Goal: Task Accomplishment & Management: Manage account settings

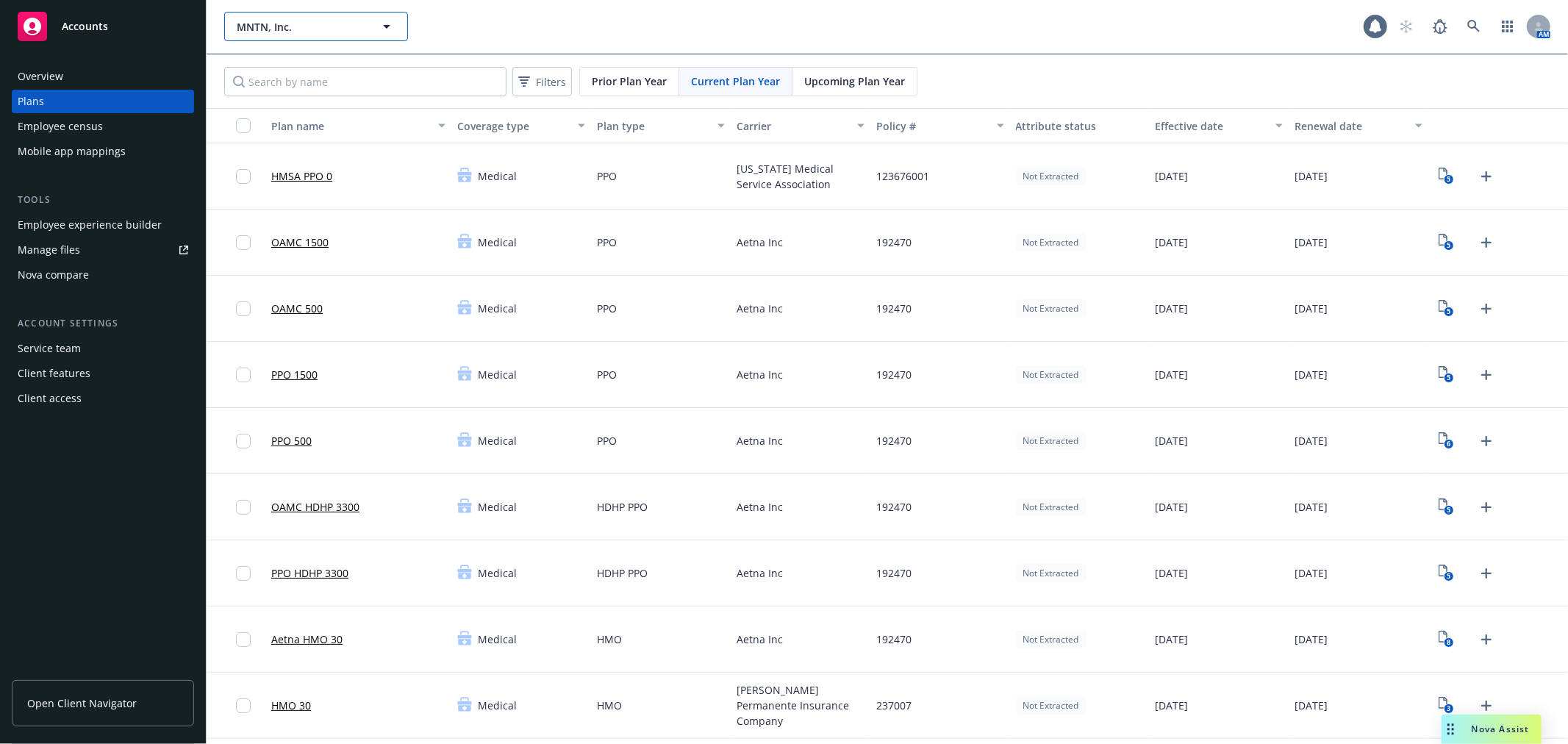
click at [385, 25] on icon "button" at bounding box center [386, 27] width 18 height 18
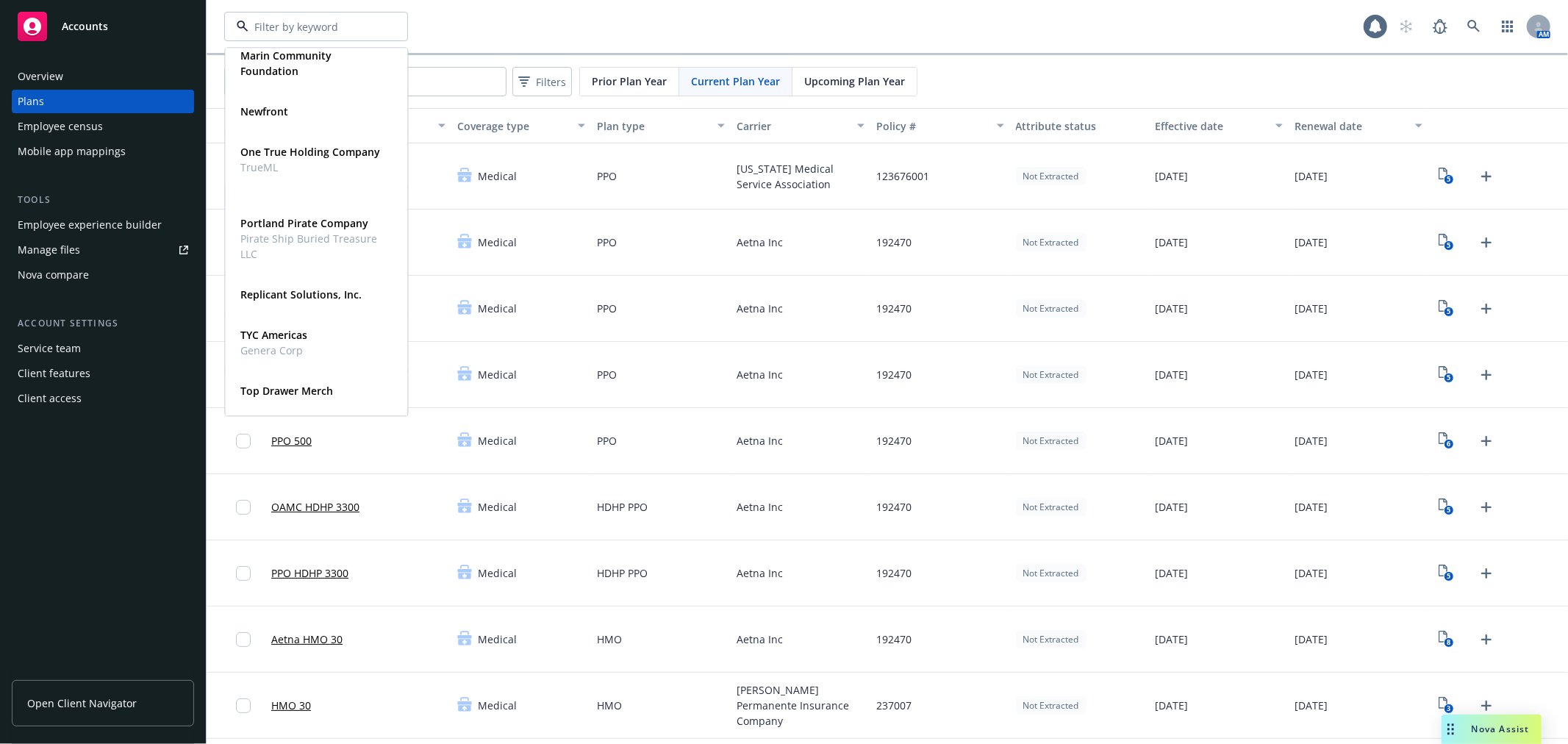
scroll to position [402, 0]
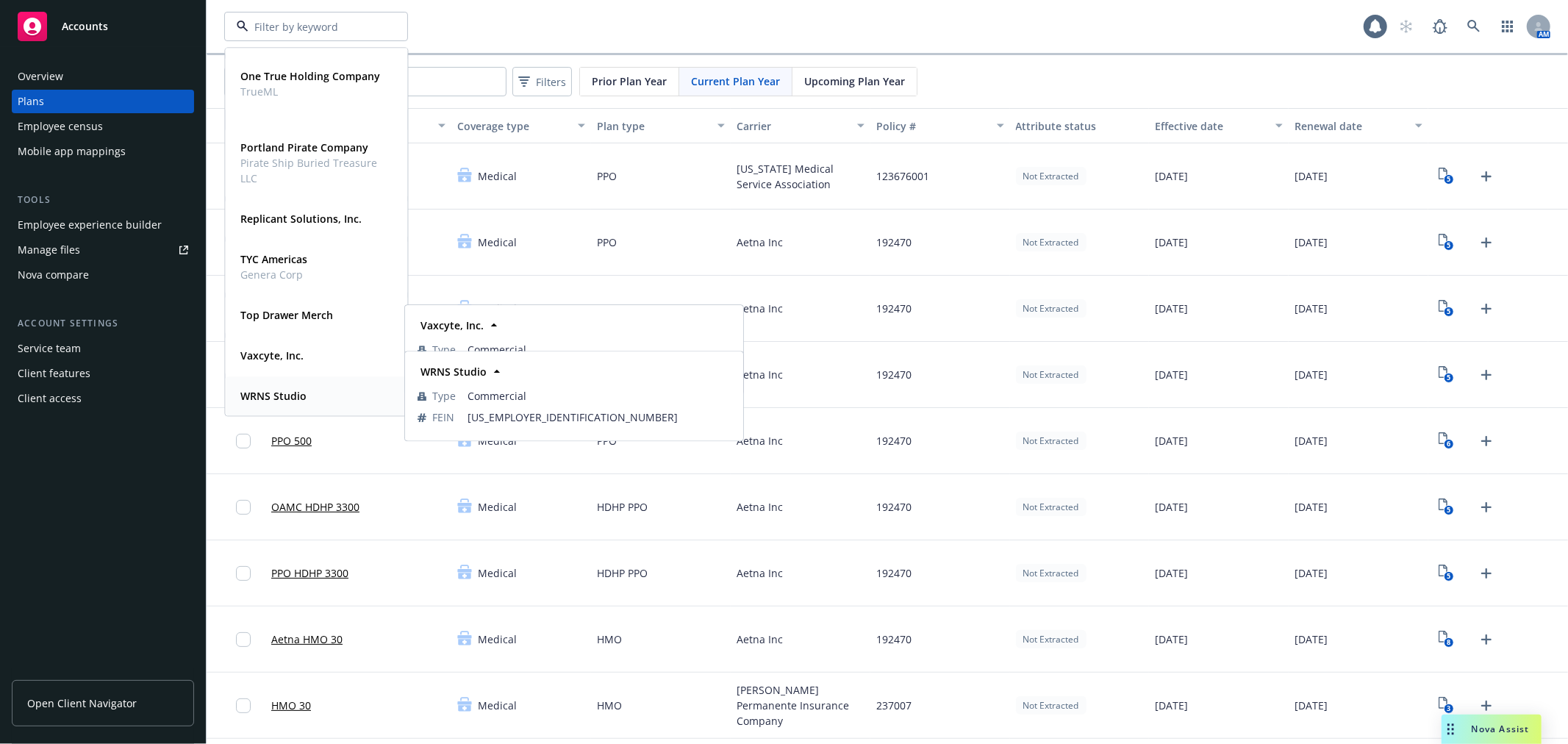
click at [274, 385] on div "WRNS Studio" at bounding box center [272, 396] width 75 height 22
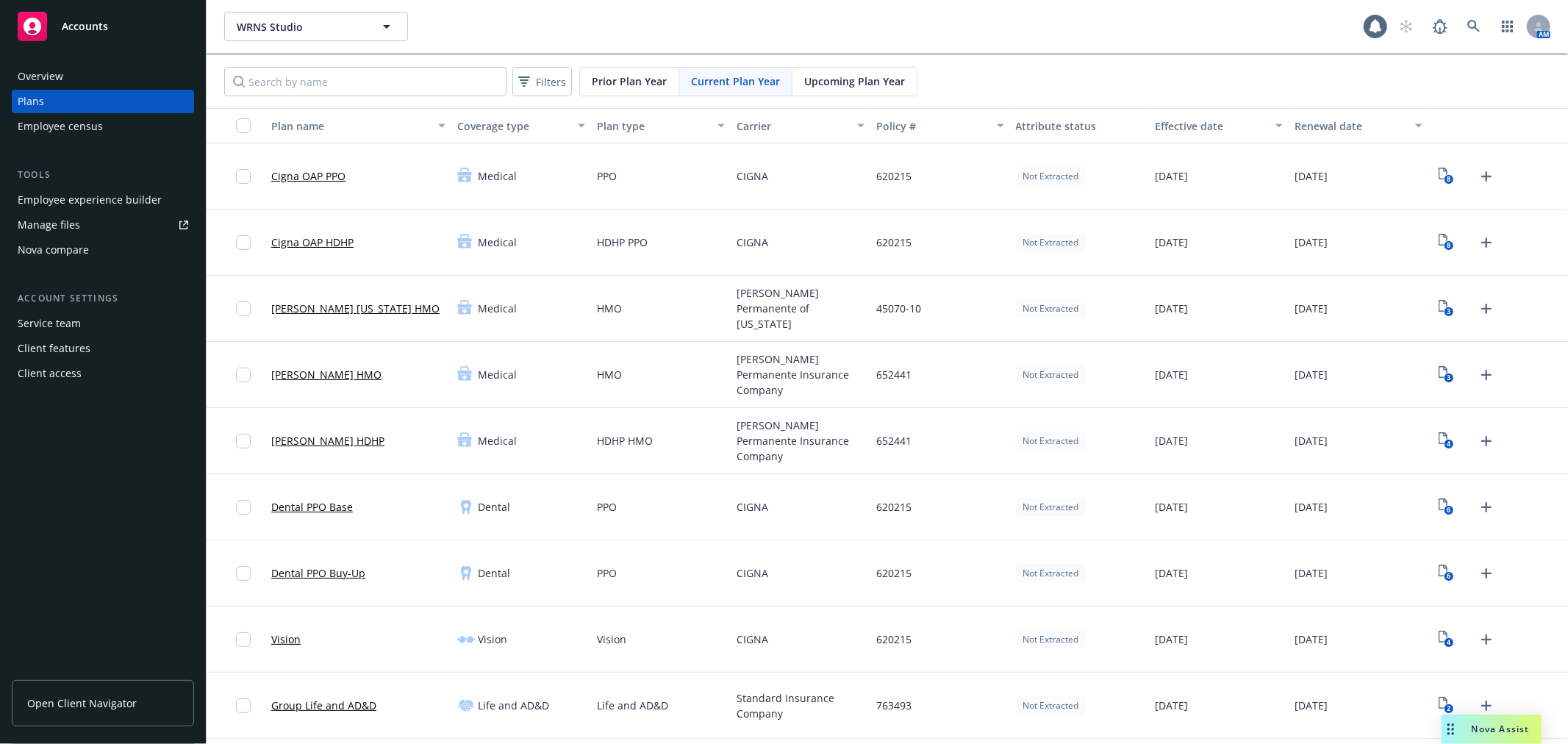
drag, startPoint x: 574, startPoint y: 126, endPoint x: 588, endPoint y: 129, distance: 14.3
click at [584, 129] on button "Coverage type" at bounding box center [521, 126] width 140 height 35
click at [836, 77] on span "Upcoming Plan Year" at bounding box center [854, 82] width 101 height 16
click at [709, 81] on span "Current Plan Year" at bounding box center [735, 82] width 89 height 16
click at [835, 77] on span "Upcoming Plan Year" at bounding box center [854, 82] width 101 height 16
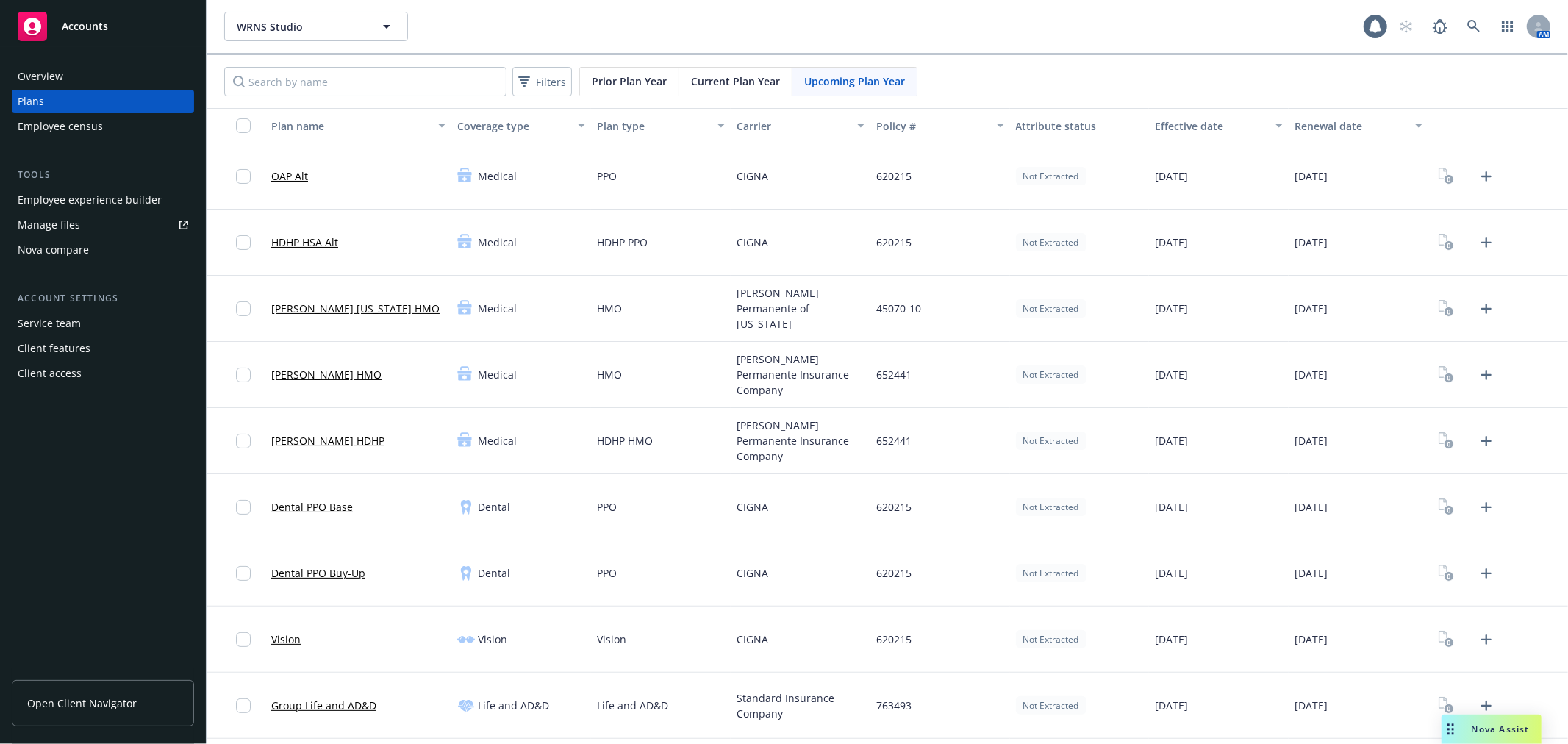
click at [102, 197] on div "Employee experience builder" at bounding box center [90, 200] width 144 height 24
click at [1477, 177] on icon "Upload Plan Documents" at bounding box center [1486, 176] width 18 height 18
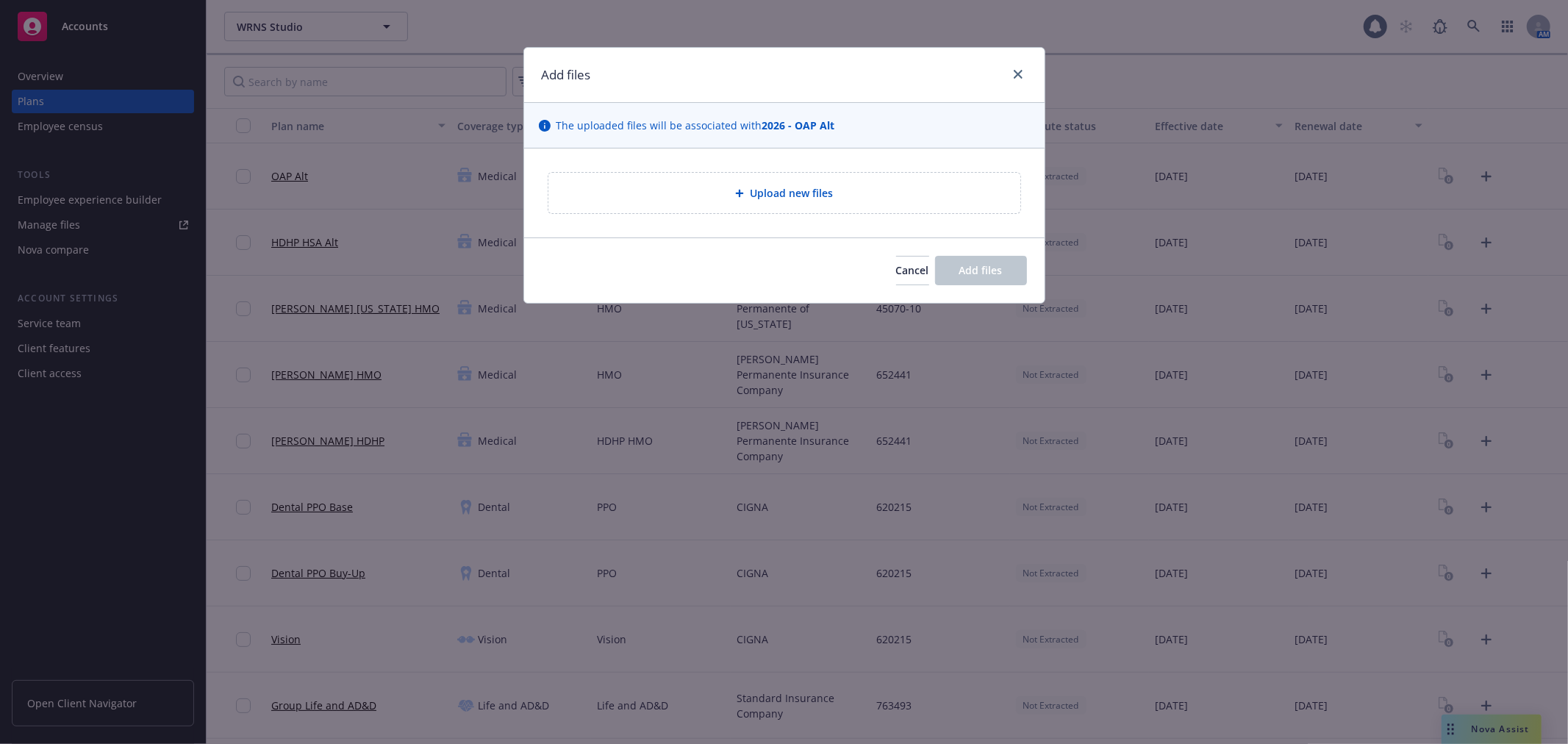
click at [814, 199] on span "Upload new files" at bounding box center [791, 193] width 83 height 16
click at [1024, 72] on link "close" at bounding box center [1018, 74] width 18 height 18
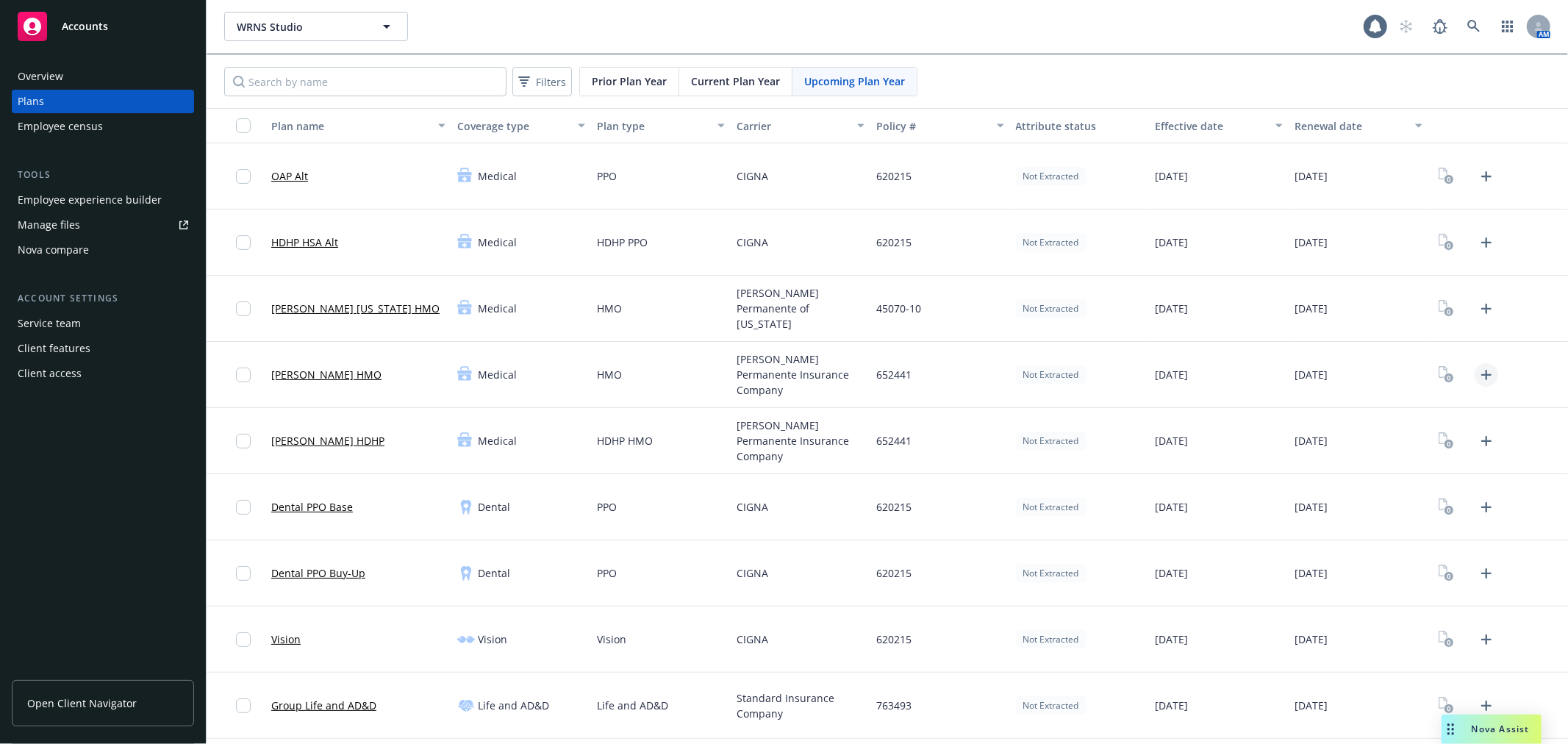
click at [1477, 372] on icon "Upload Plan Documents" at bounding box center [1486, 374] width 18 height 18
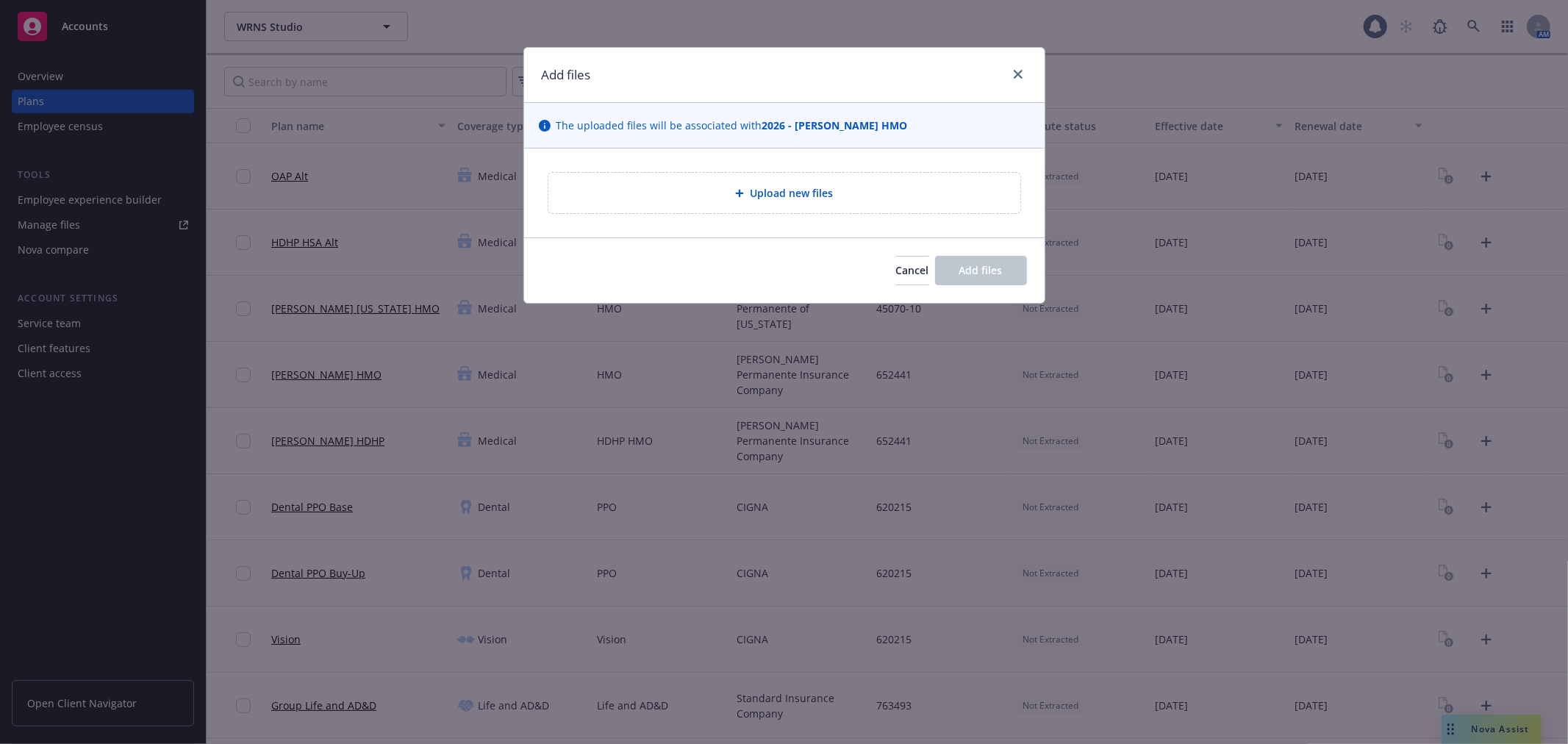
click at [788, 196] on span "Upload new files" at bounding box center [791, 193] width 83 height 16
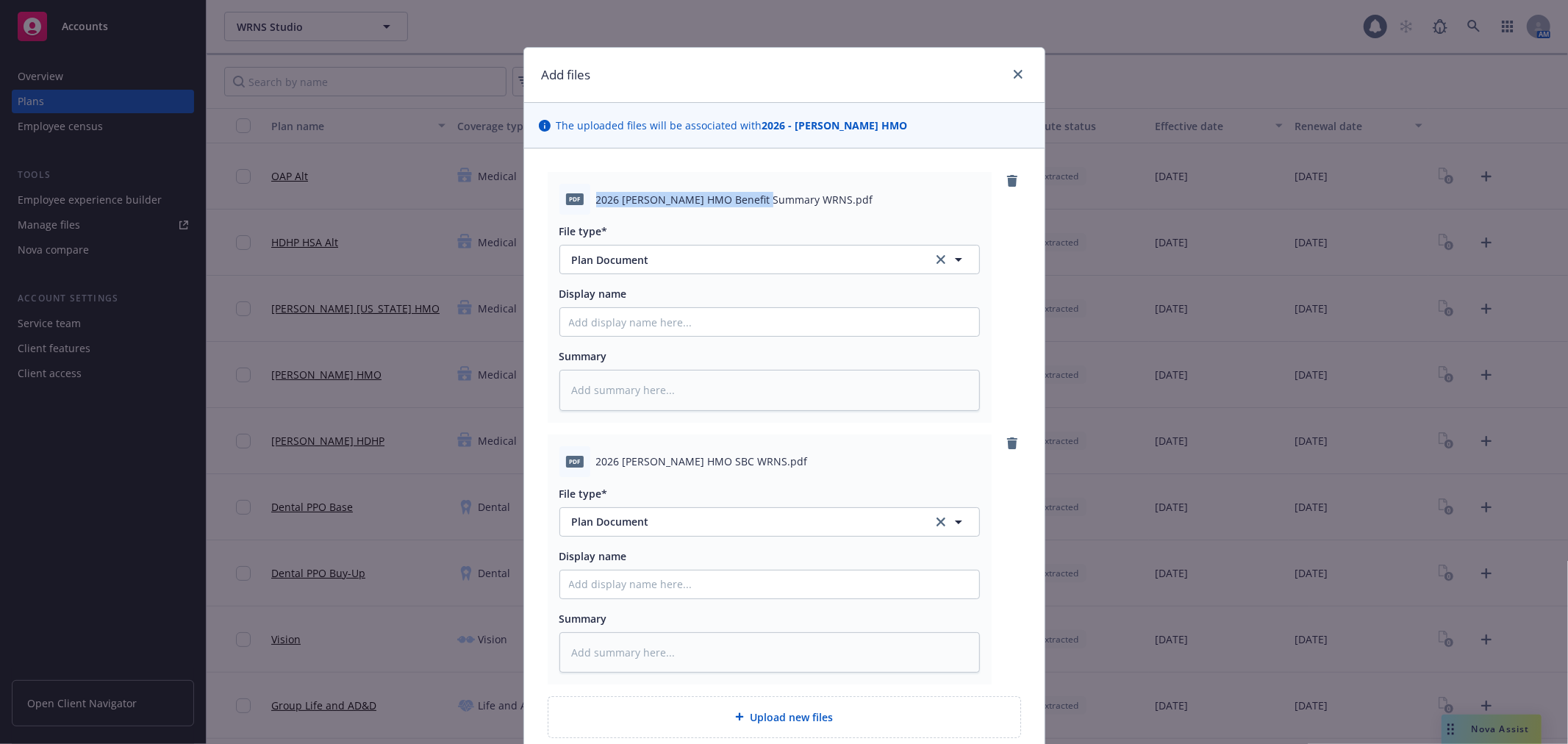
drag, startPoint x: 588, startPoint y: 195, endPoint x: 759, endPoint y: 204, distance: 171.2
click at [759, 204] on div "pdf 2026 [PERSON_NAME] HMO Benefit Summary WRNS.pdf" at bounding box center [770, 198] width 421 height 31
copy span "2026 [PERSON_NAME] HMO Benefit Summary"
click at [603, 325] on input "Display name" at bounding box center [769, 321] width 419 height 28
paste input "2026 [PERSON_NAME] HMO Benefit Summary"
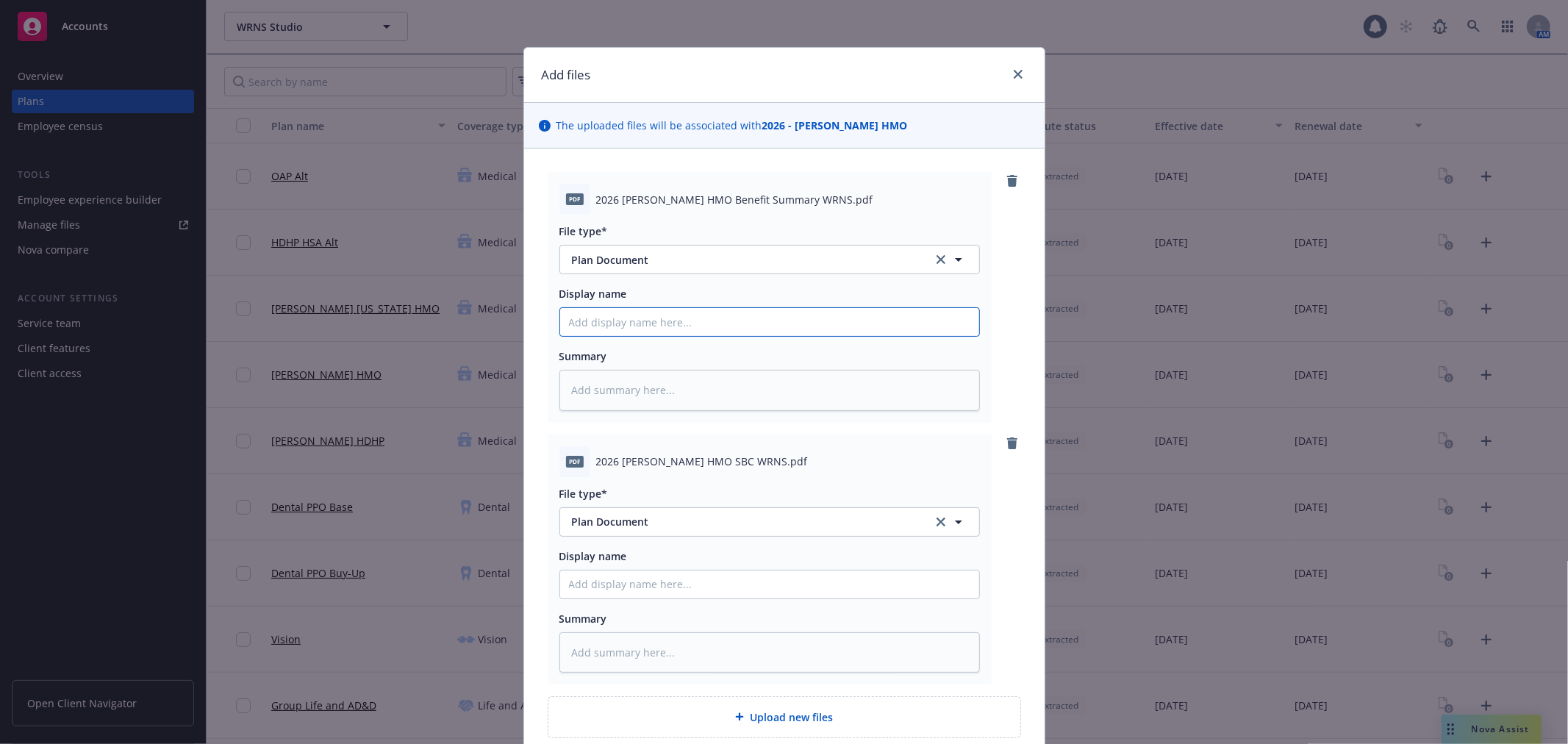
type textarea "x"
type input "2026 [PERSON_NAME] HMO Benefit Summary"
drag, startPoint x: 589, startPoint y: 464, endPoint x: 695, endPoint y: 459, distance: 106.1
click at [695, 459] on span "2026 [PERSON_NAME] HMO SBC WRNS.pdf" at bounding box center [702, 461] width 212 height 16
copy span "2026 [PERSON_NAME] HMO SBC"
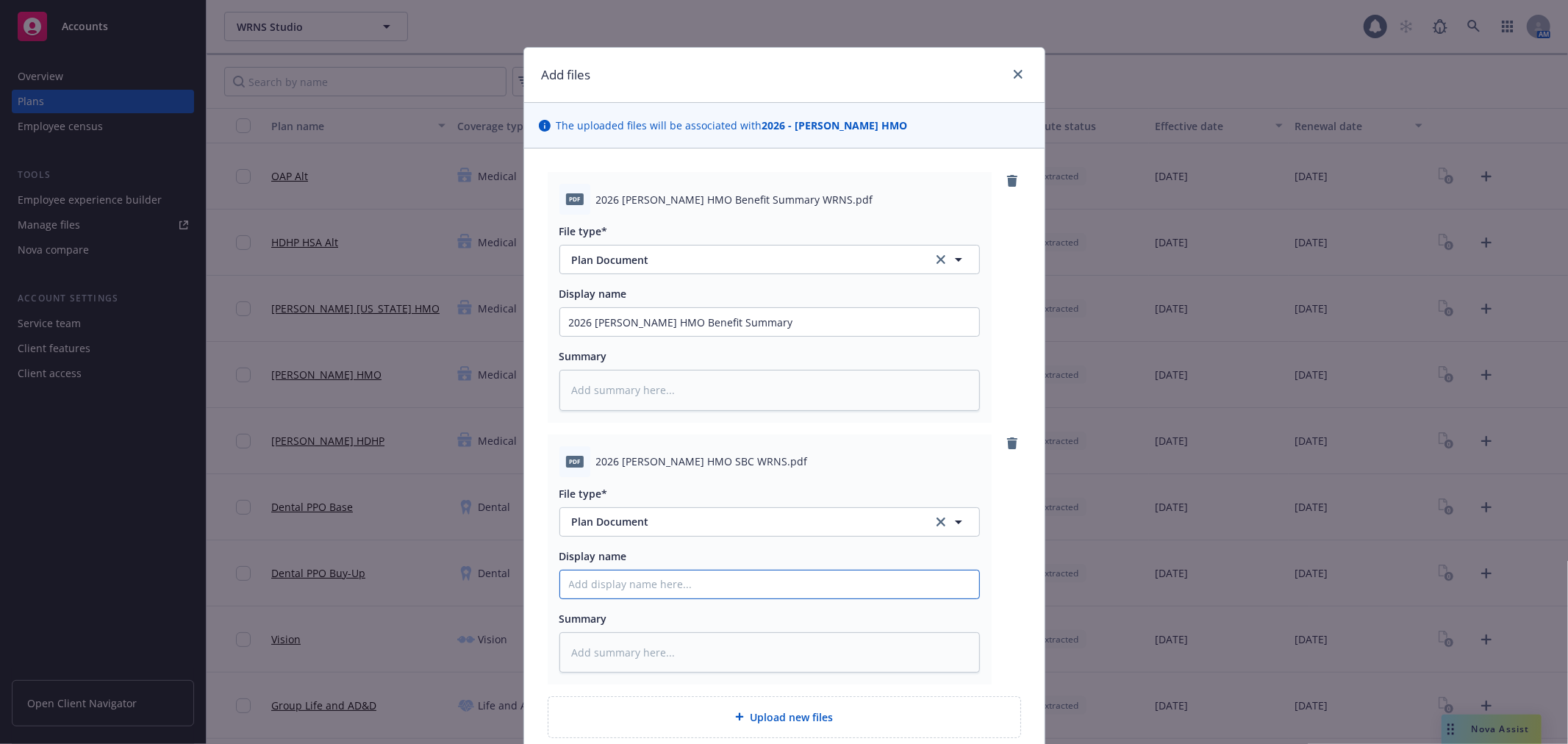
click at [603, 589] on input "Display name" at bounding box center [769, 584] width 419 height 28
paste input "2026 [PERSON_NAME] HMO SBC"
type textarea "x"
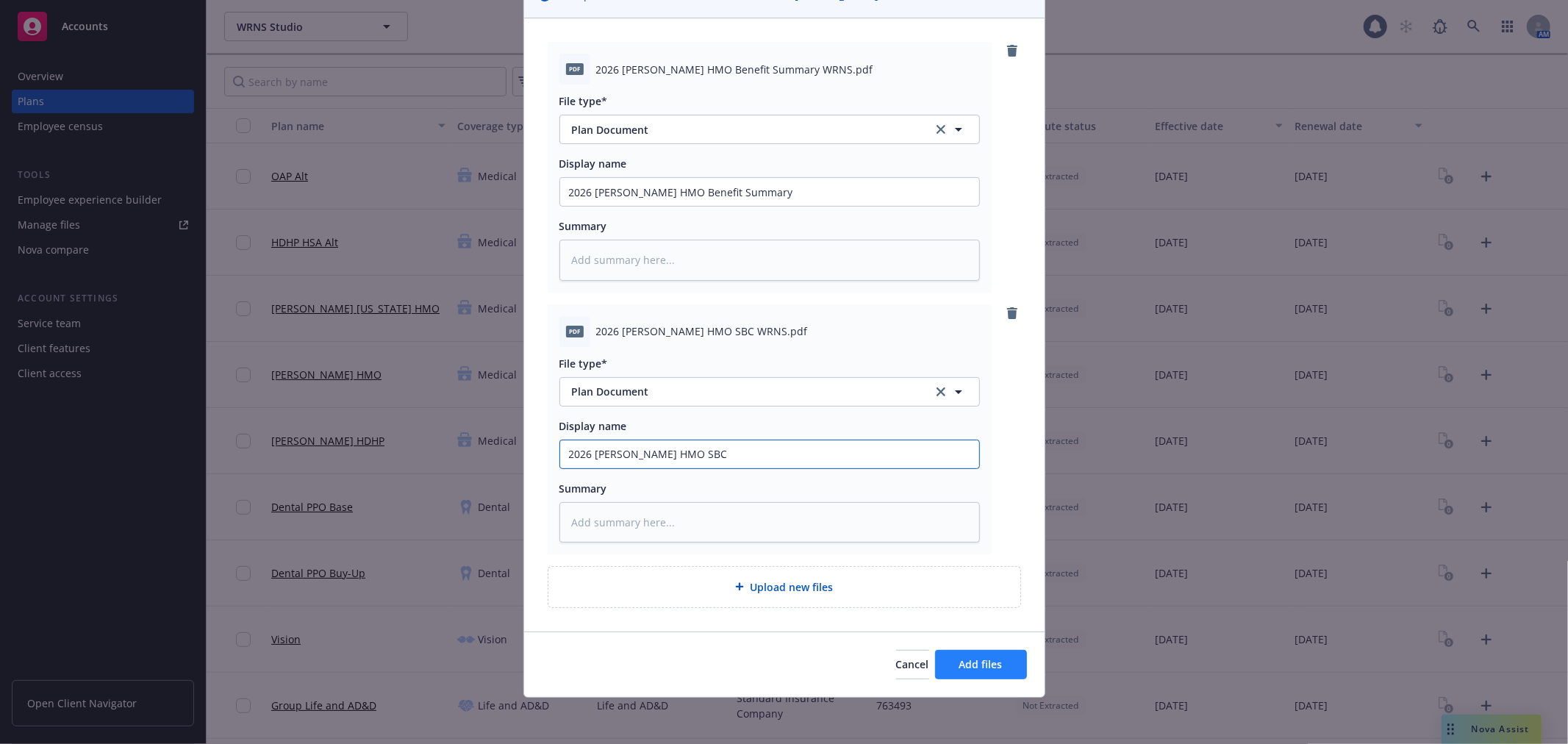
type input "2026 [PERSON_NAME] HMO SBC"
click at [963, 663] on span "Add files" at bounding box center [981, 664] width 43 height 14
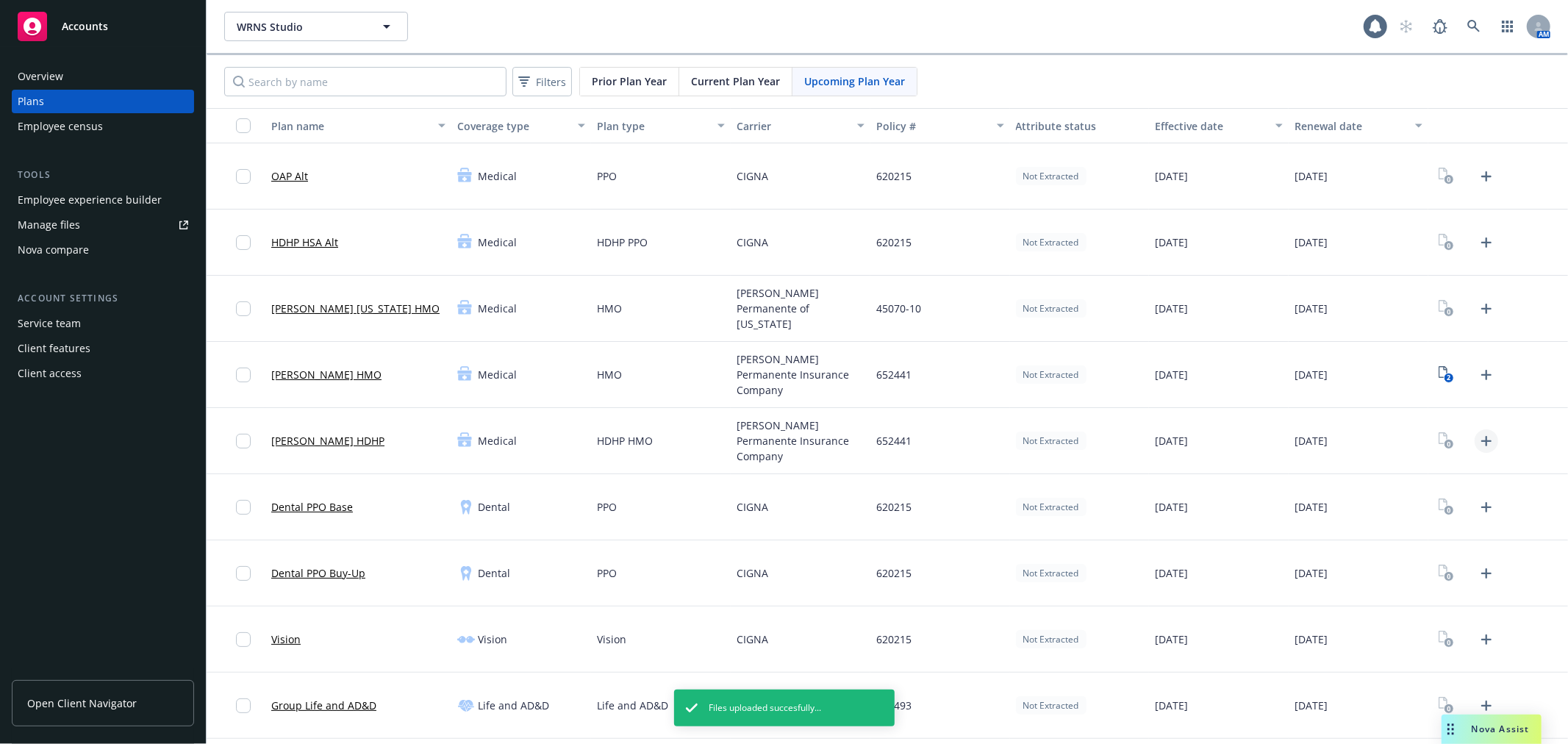
click at [1481, 439] on icon "Upload Plan Documents" at bounding box center [1486, 440] width 10 height 10
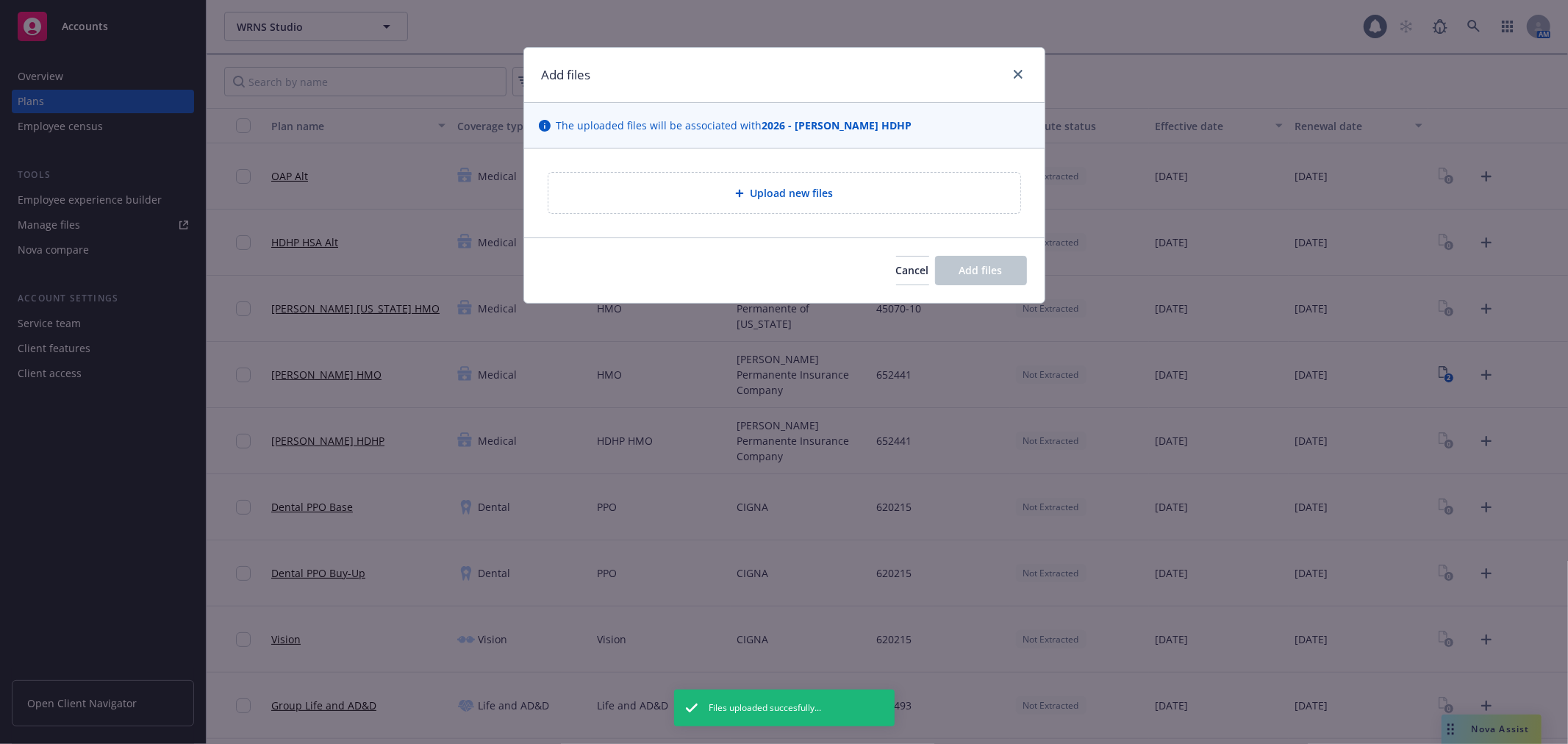
click at [777, 189] on span "Upload new files" at bounding box center [791, 193] width 83 height 16
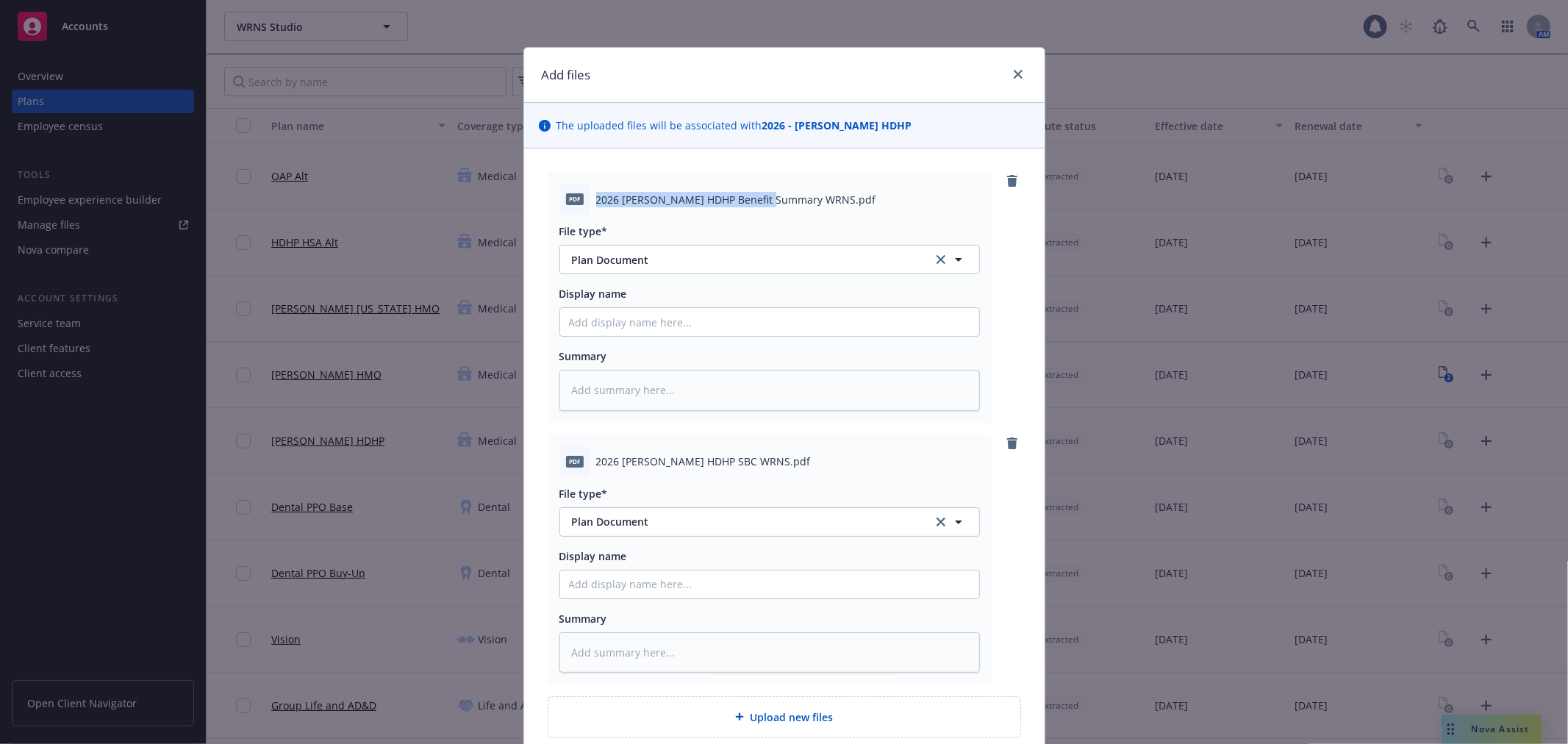
drag, startPoint x: 591, startPoint y: 200, endPoint x: 762, endPoint y: 201, distance: 171.0
click at [762, 201] on span "2026 [PERSON_NAME] HDHP Benefit Summary WRNS.pdf" at bounding box center [736, 200] width 280 height 16
copy span "2026 [PERSON_NAME] HDHP Benefit Summary"
click at [689, 327] on input "Display name" at bounding box center [769, 321] width 419 height 28
paste input "2026 [PERSON_NAME] HDHP Benefit Summary"
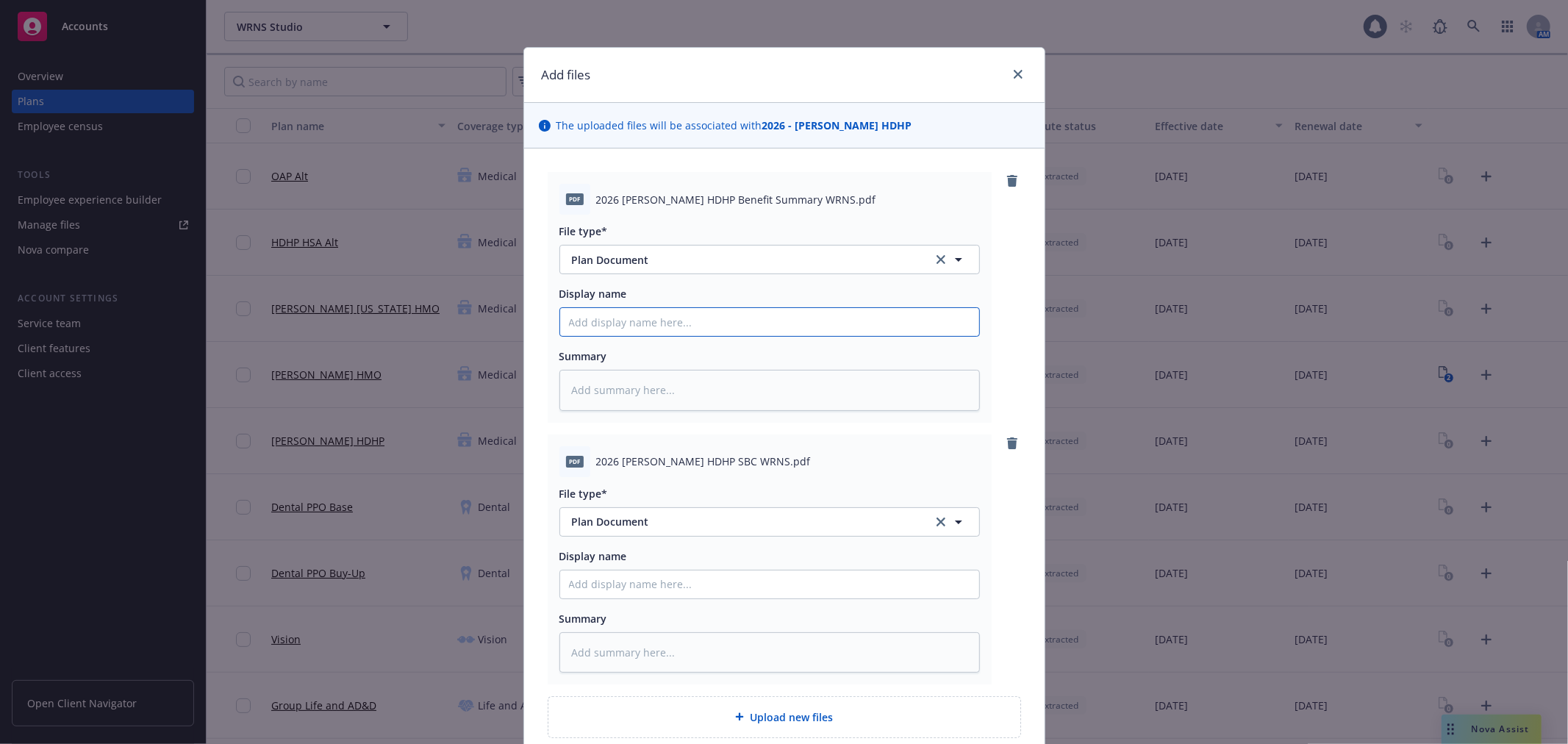
type textarea "x"
type input "2026 [PERSON_NAME] HDHP Benefit Summary"
drag, startPoint x: 586, startPoint y: 456, endPoint x: 699, endPoint y: 461, distance: 113.1
click at [699, 461] on div "pdf 2026 [PERSON_NAME] HDHP SBC WRNS.pdf" at bounding box center [770, 461] width 421 height 31
copy div "2026 [PERSON_NAME] HDHP SBC"
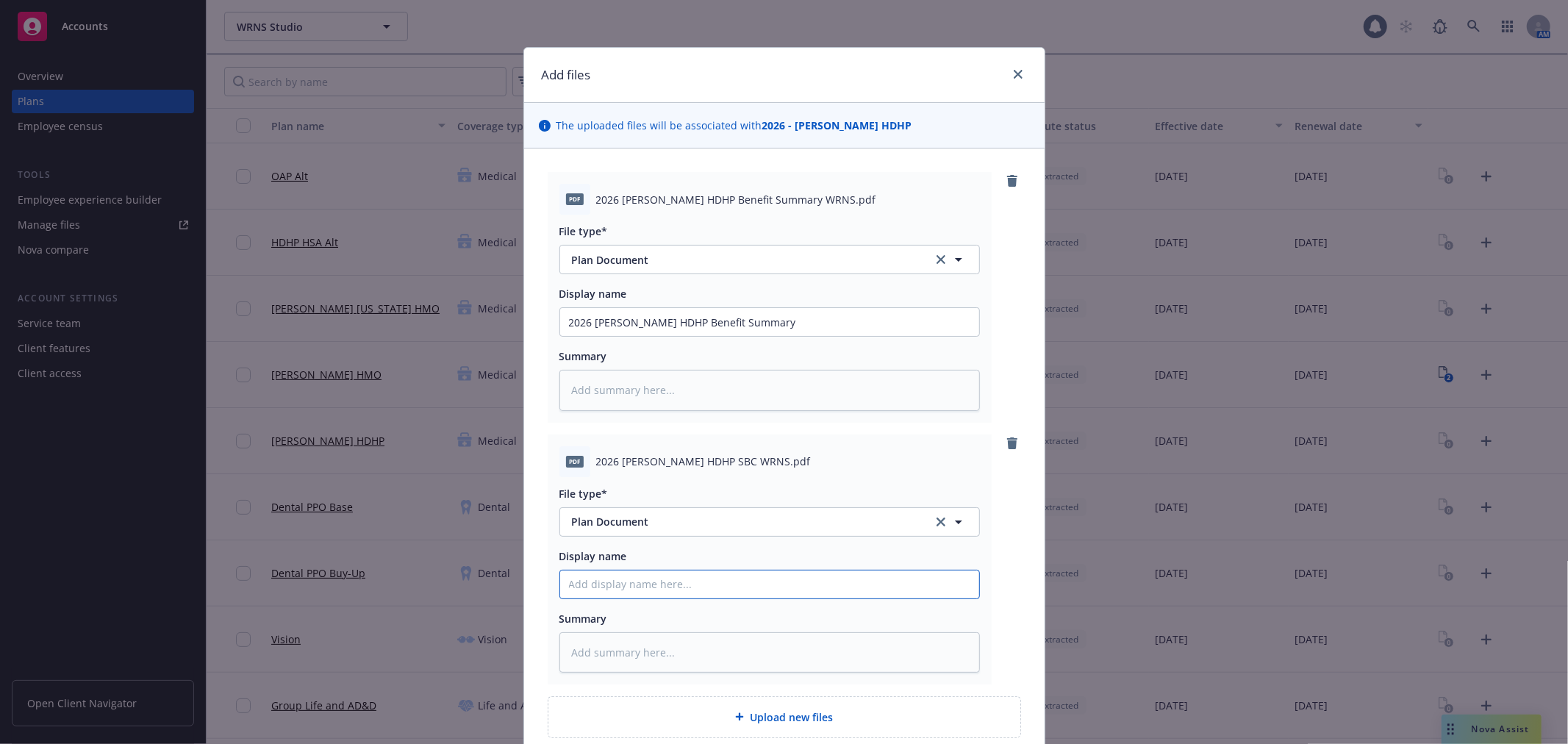
click at [636, 585] on input "Display name" at bounding box center [769, 584] width 419 height 28
paste input "2026 [PERSON_NAME] HDHP SBC"
type textarea "x"
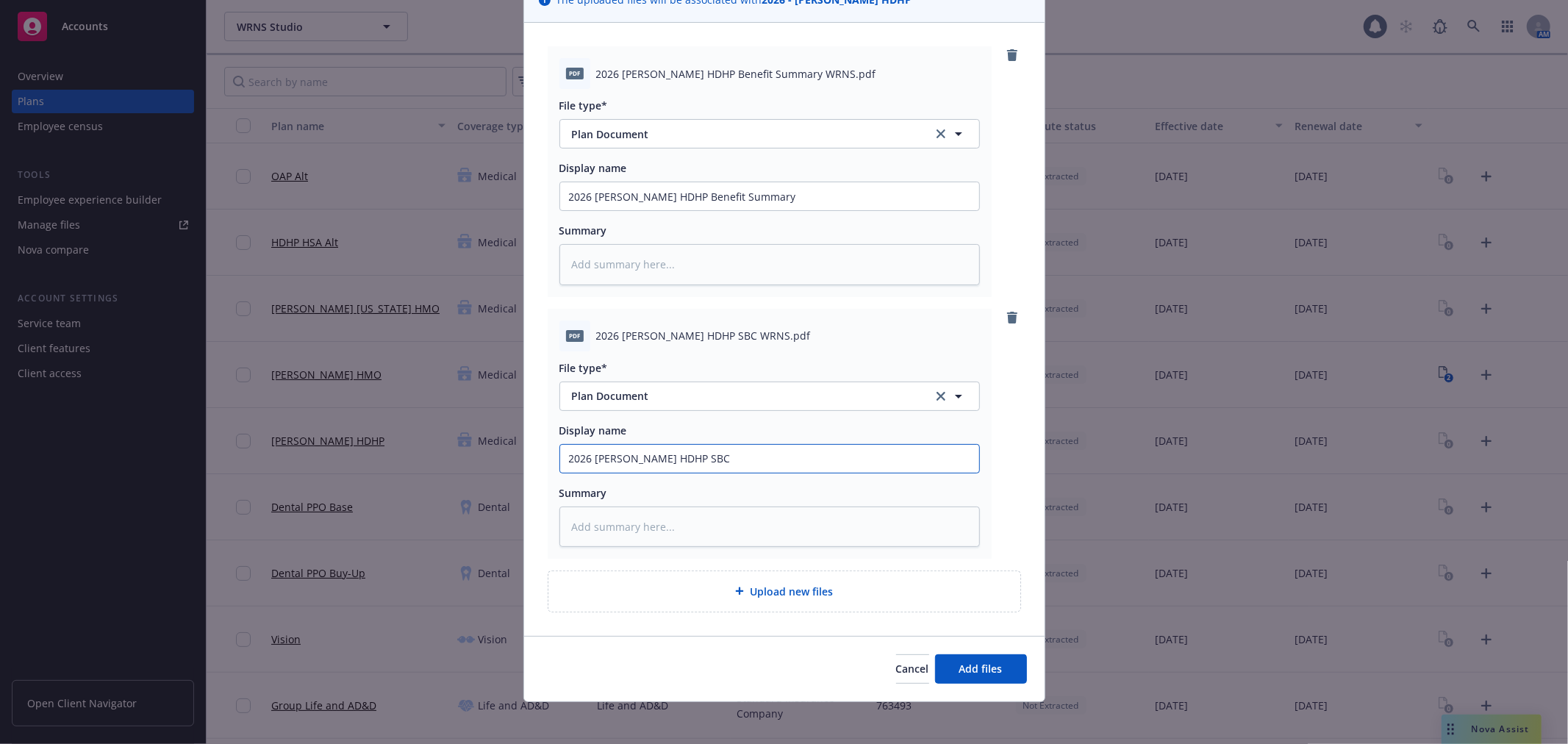
scroll to position [130, 0]
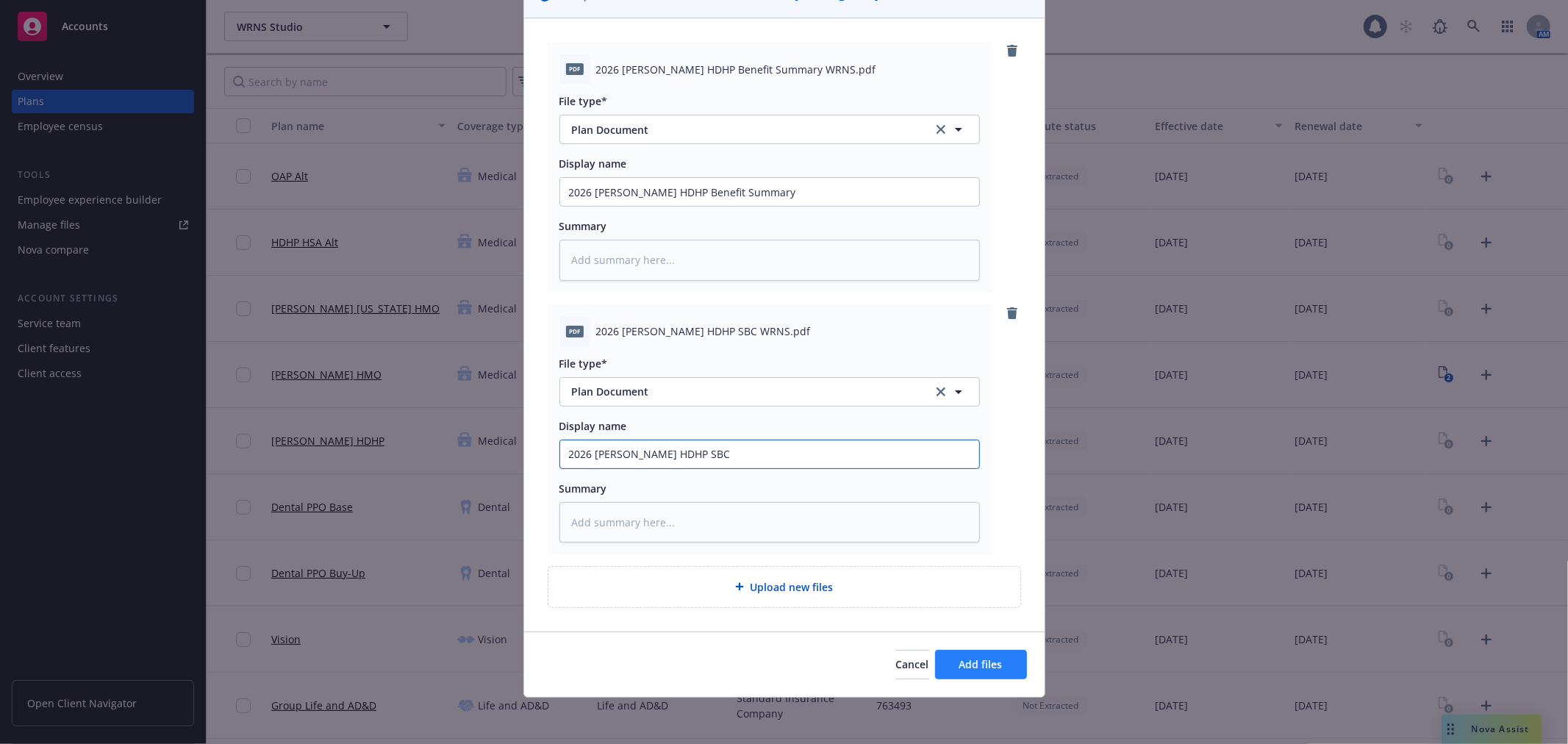
type input "2026 [PERSON_NAME] HDHP SBC"
click at [974, 673] on button "Add files" at bounding box center [981, 664] width 92 height 30
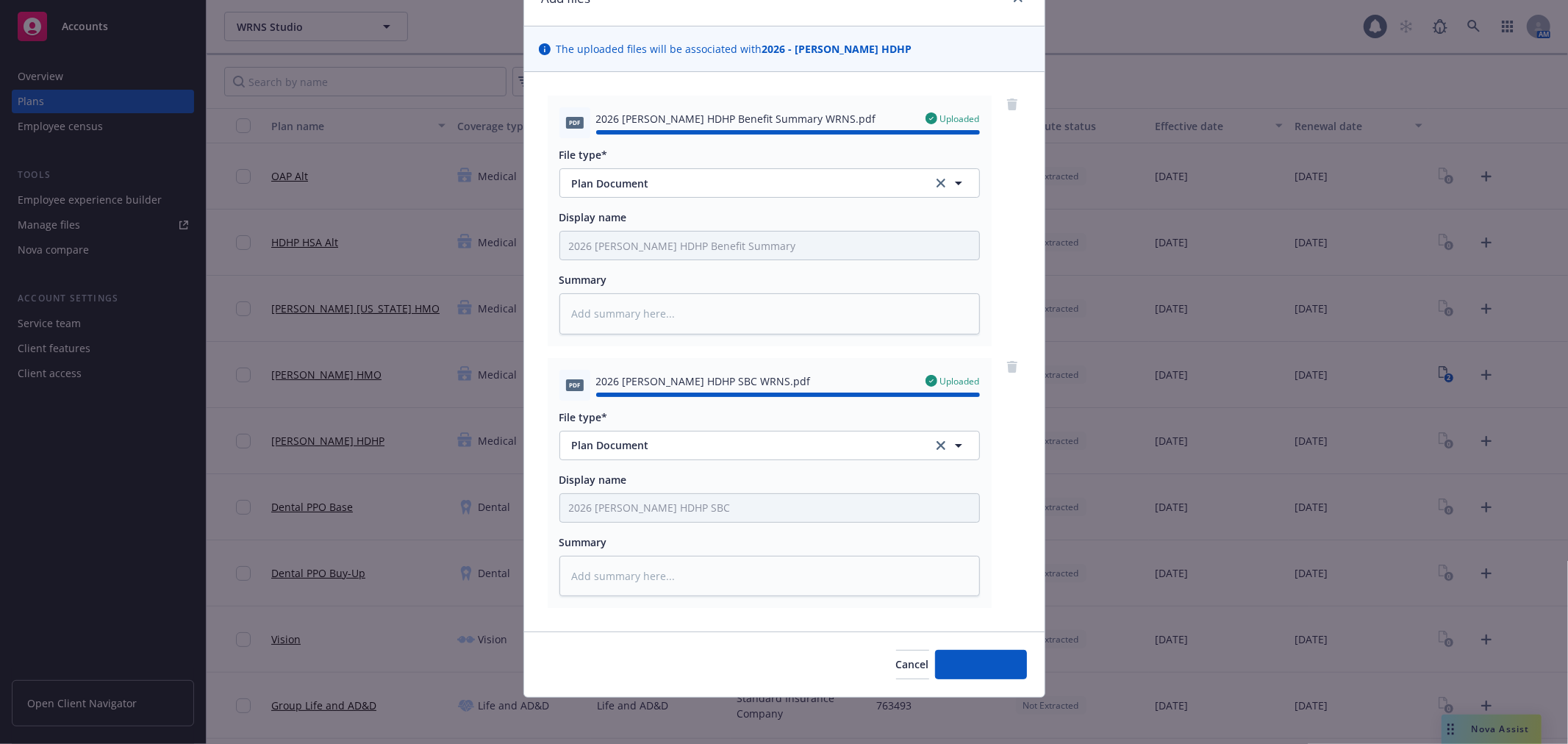
type textarea "x"
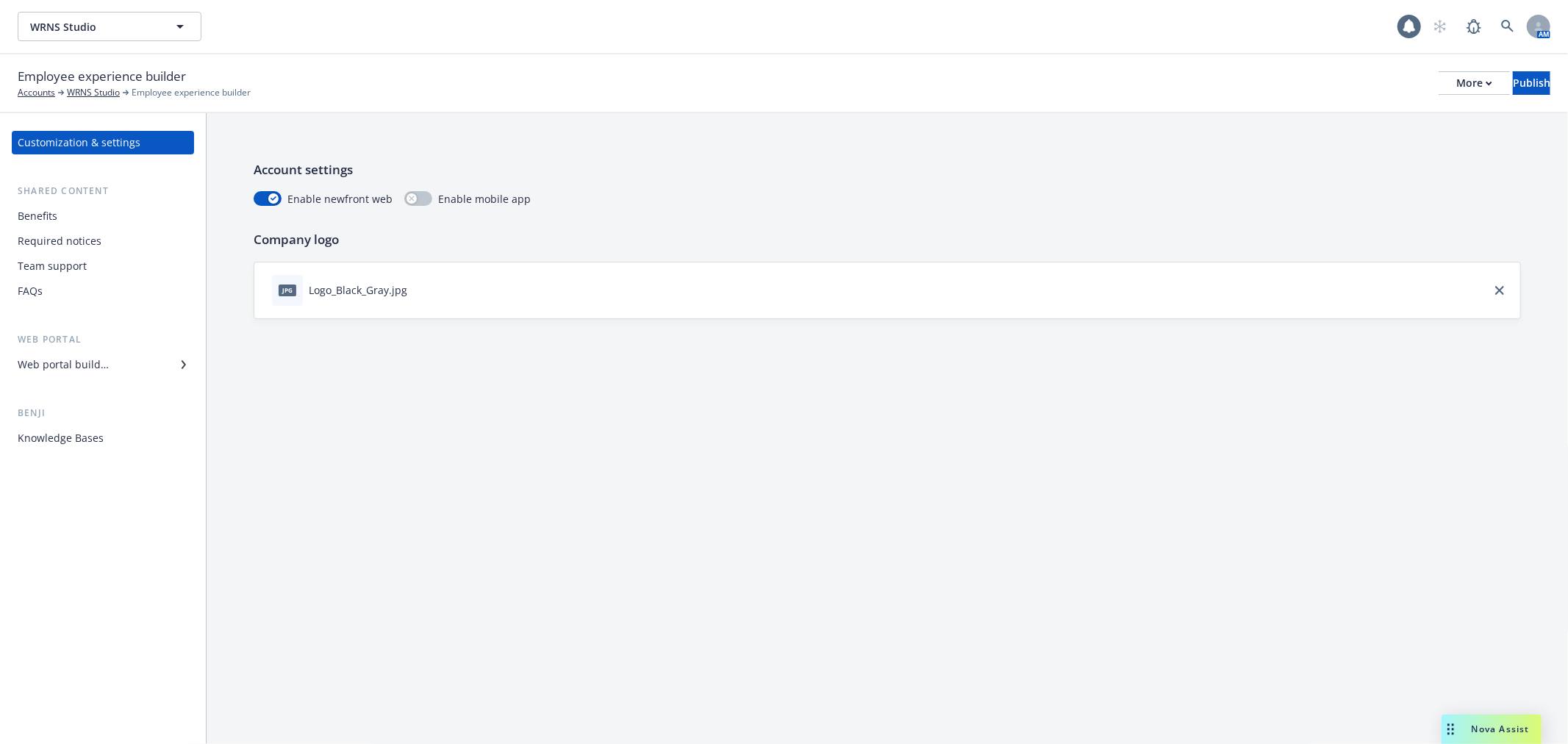
click at [42, 218] on div "Benefits" at bounding box center [37, 216] width 39 height 24
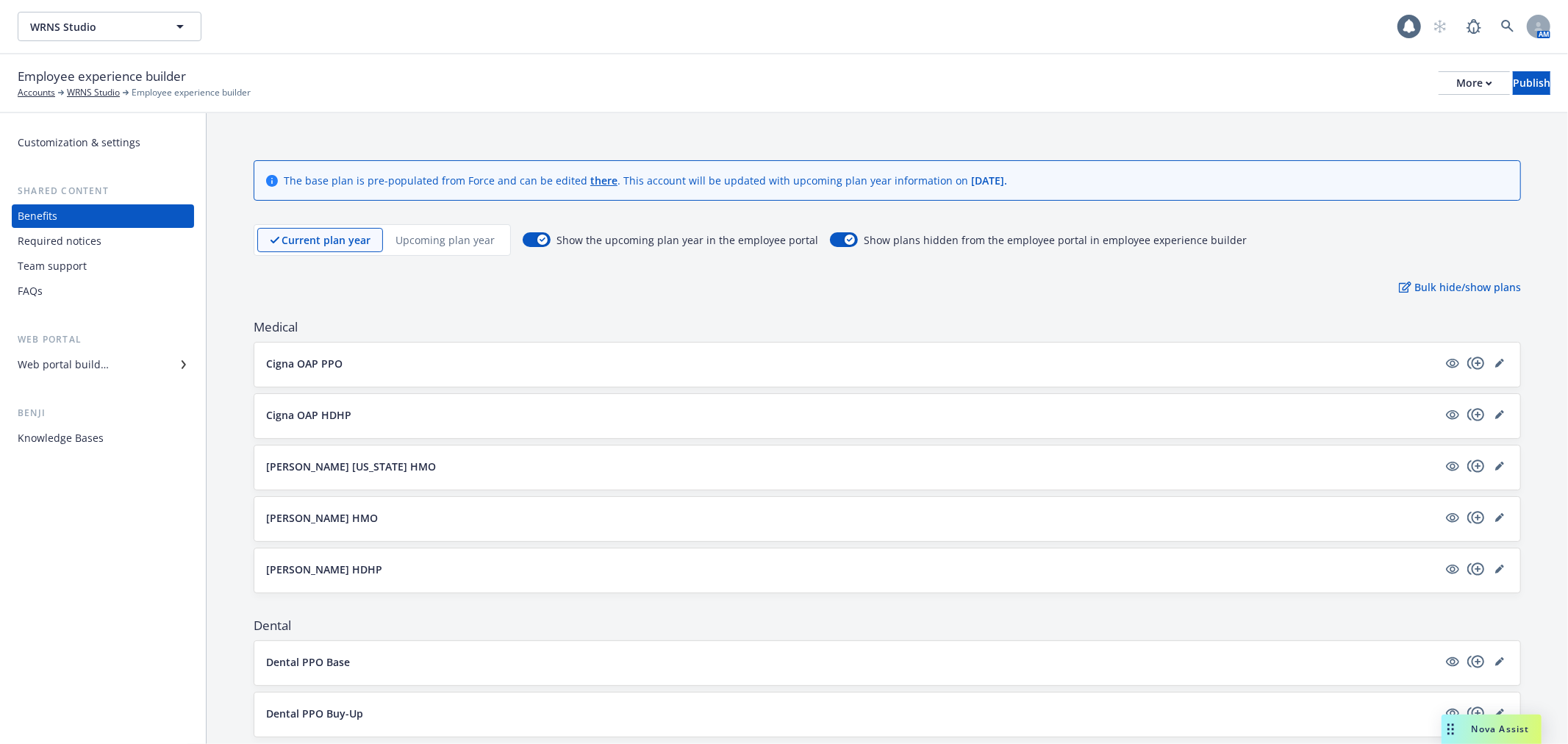
click at [606, 369] on button "Cigna OAP PPO" at bounding box center [852, 364] width 1172 height 16
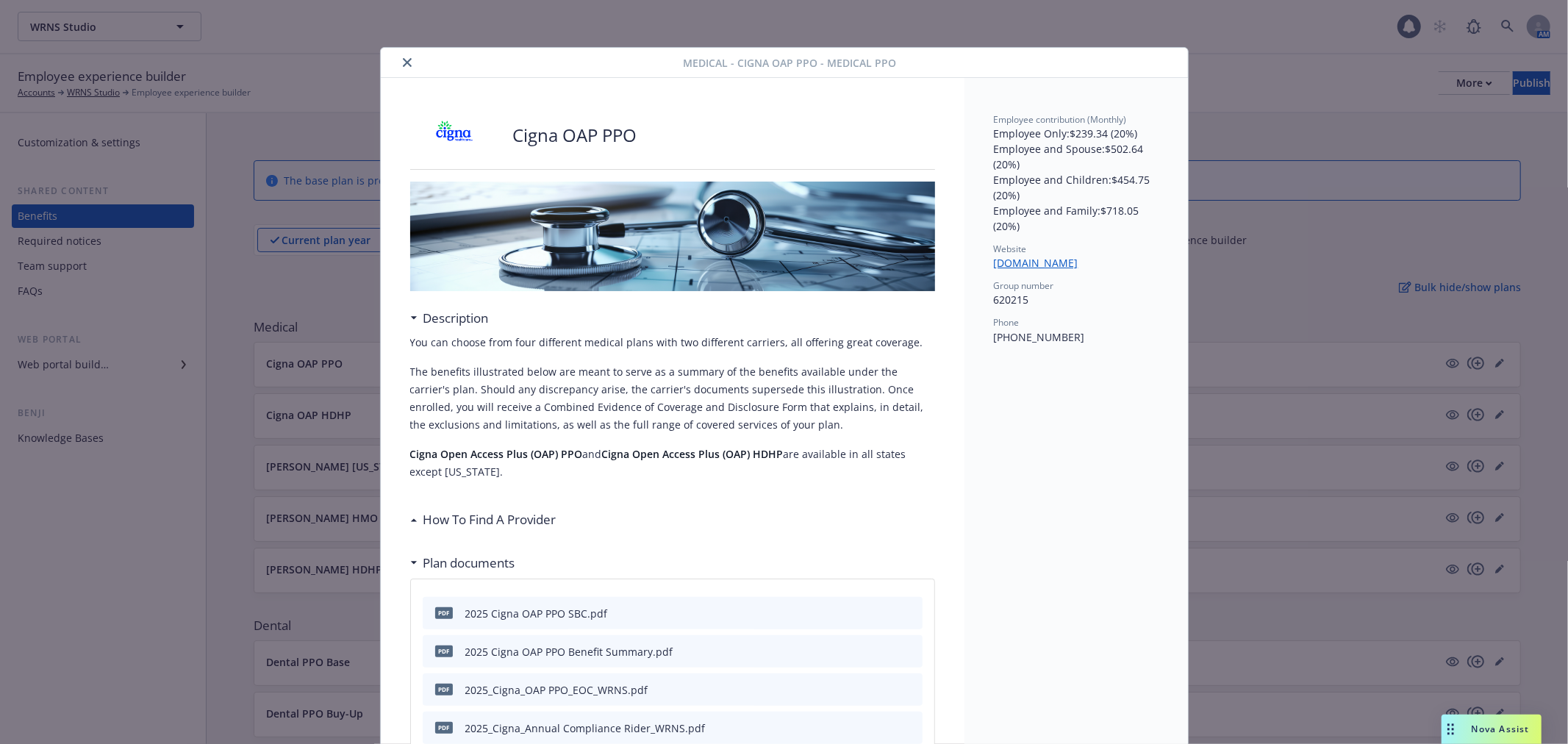
click at [403, 66] on icon "close" at bounding box center [407, 62] width 9 height 9
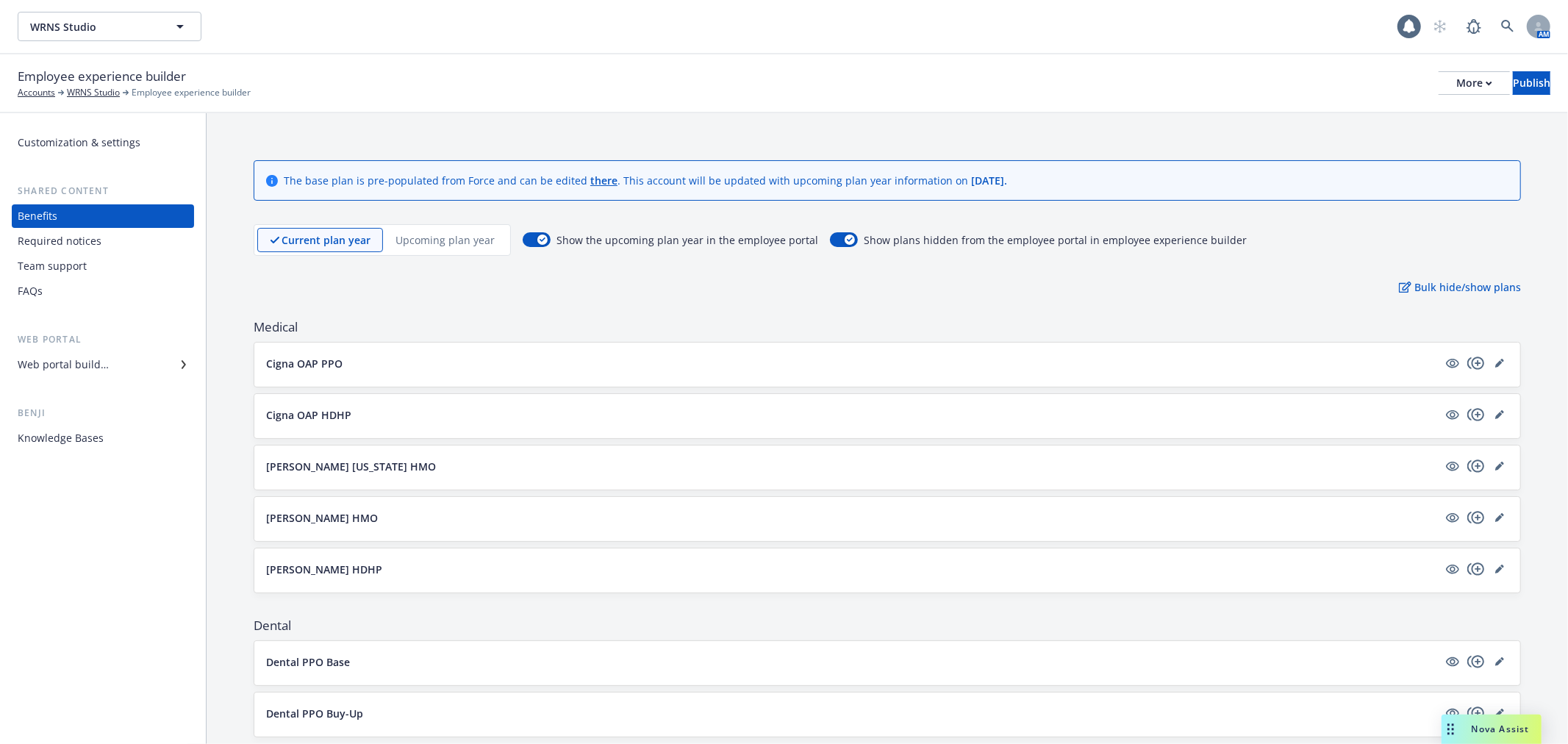
click at [453, 237] on p "Upcoming plan year" at bounding box center [444, 240] width 100 height 16
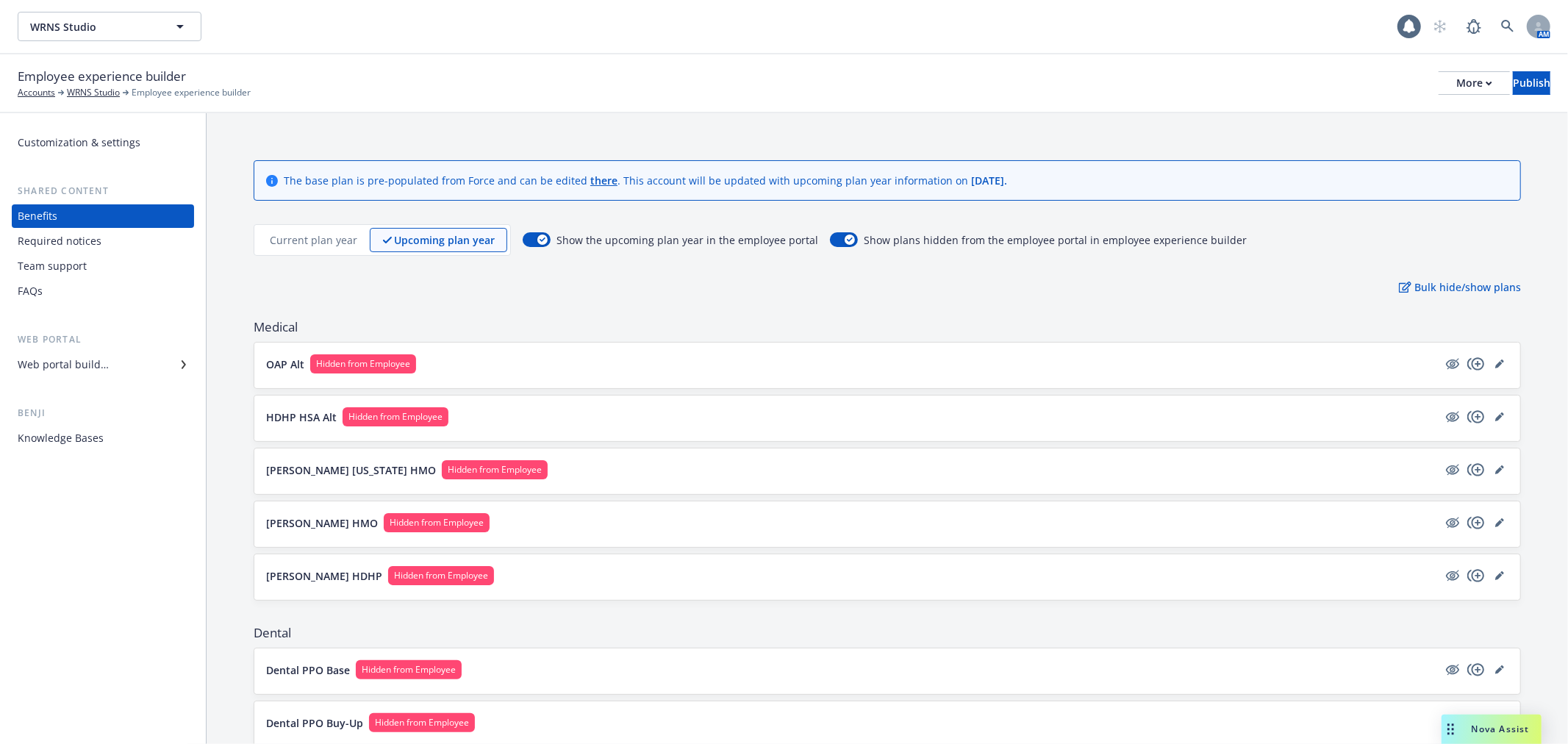
click at [589, 376] on div "OAP Alt Hidden from Employee" at bounding box center [887, 366] width 1265 height 45
click at [1184, 363] on button "OAP Alt Hidden from Employee" at bounding box center [852, 363] width 1172 height 19
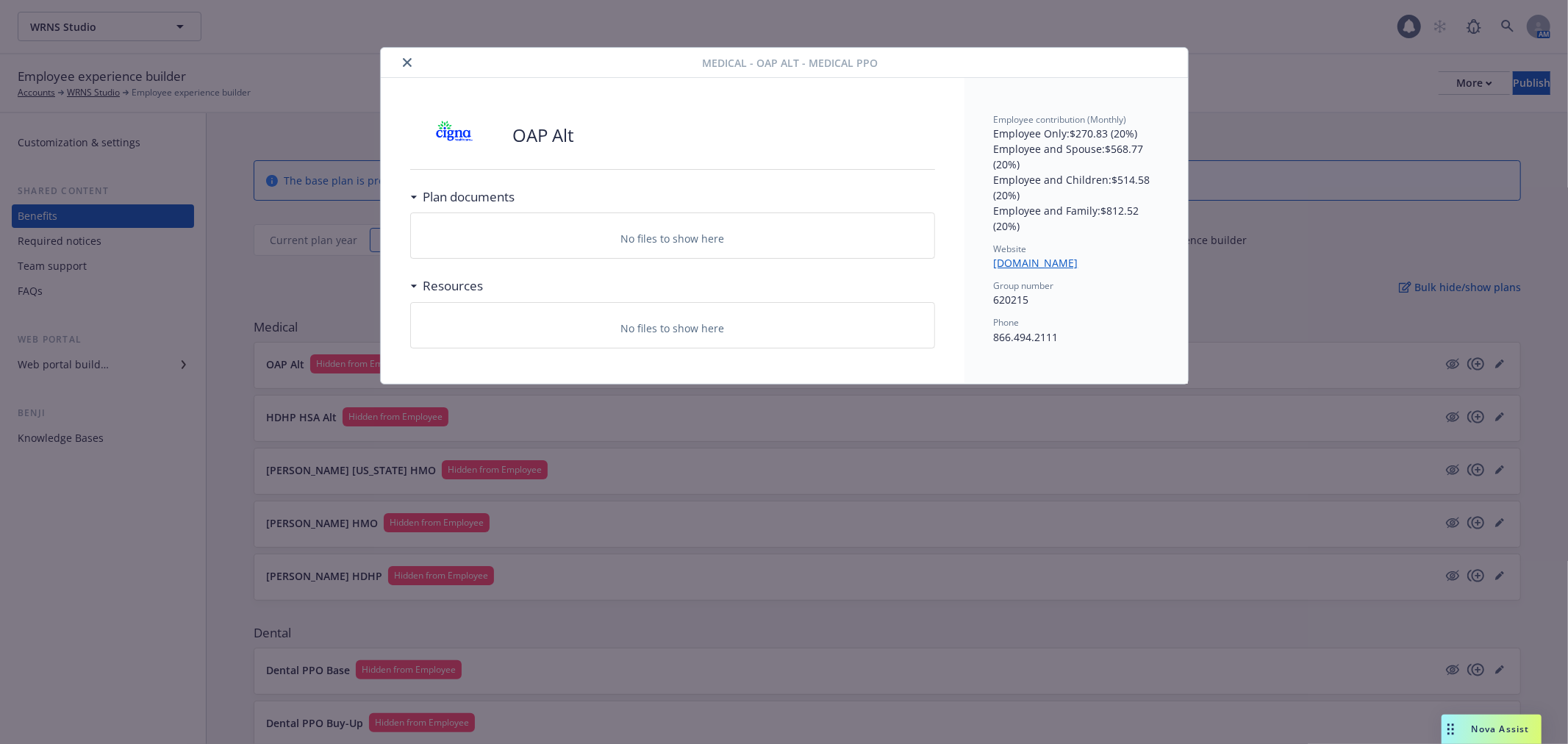
click at [414, 198] on icon at bounding box center [413, 197] width 7 height 4
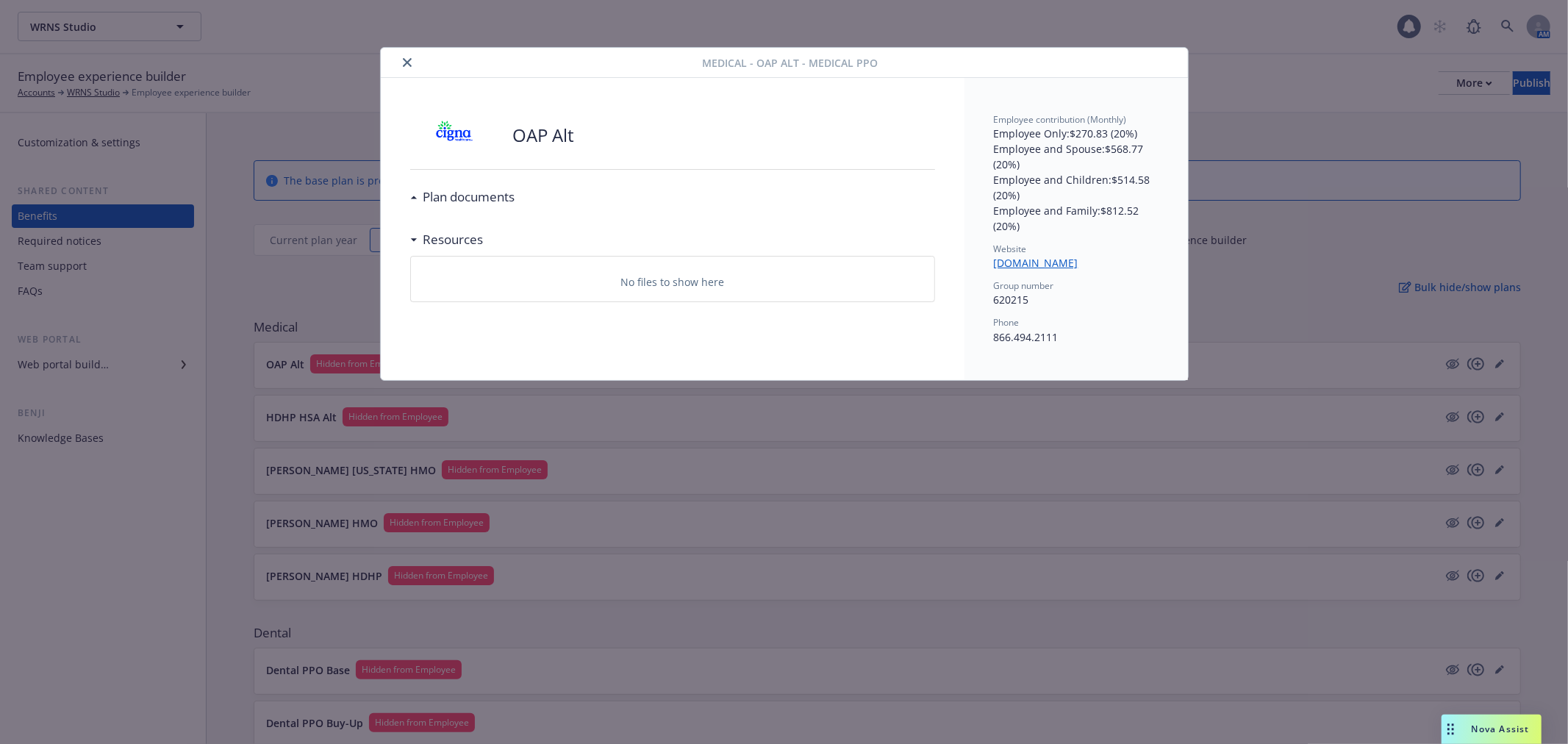
click at [414, 198] on icon at bounding box center [413, 196] width 6 height 3
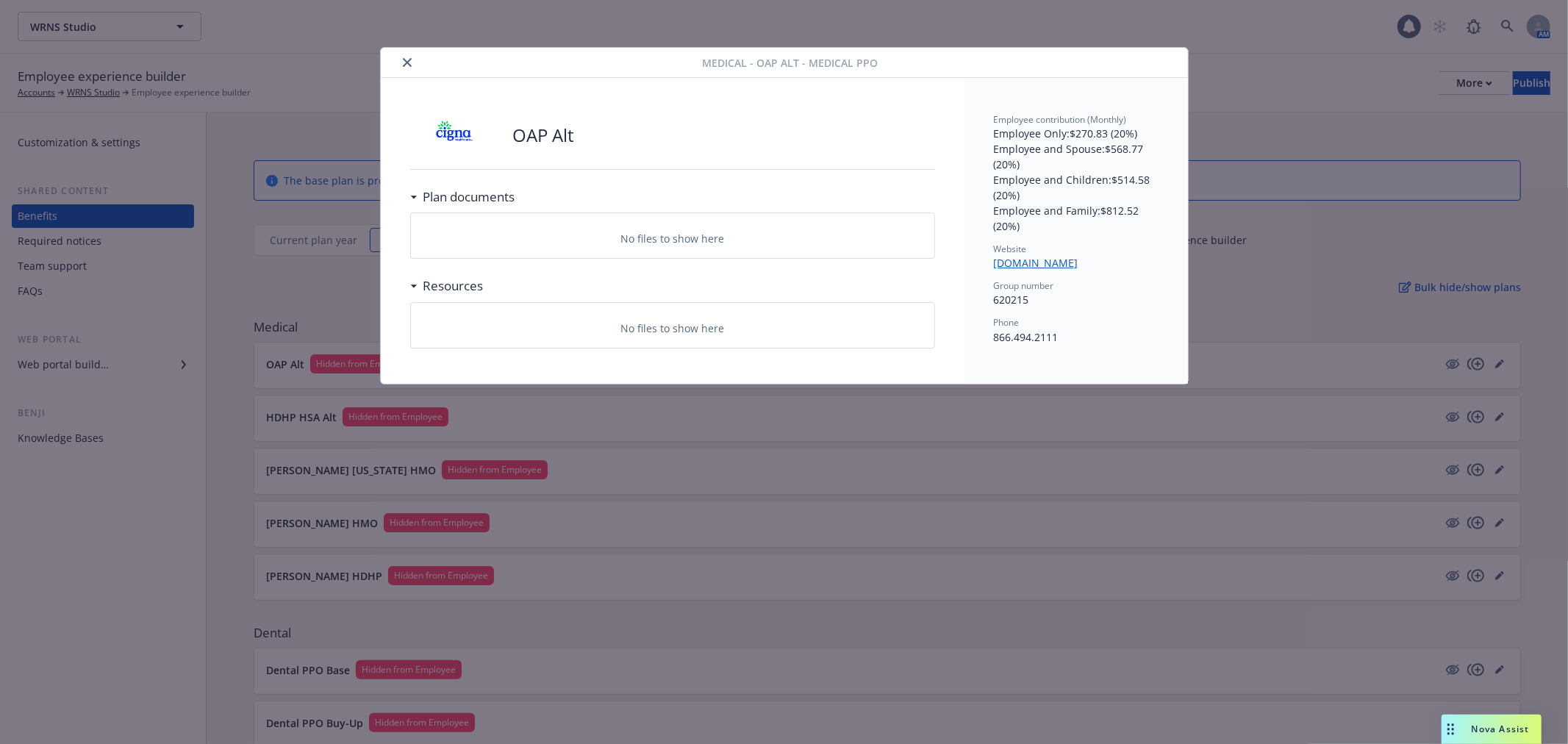
click at [406, 59] on icon "close" at bounding box center [407, 62] width 9 height 9
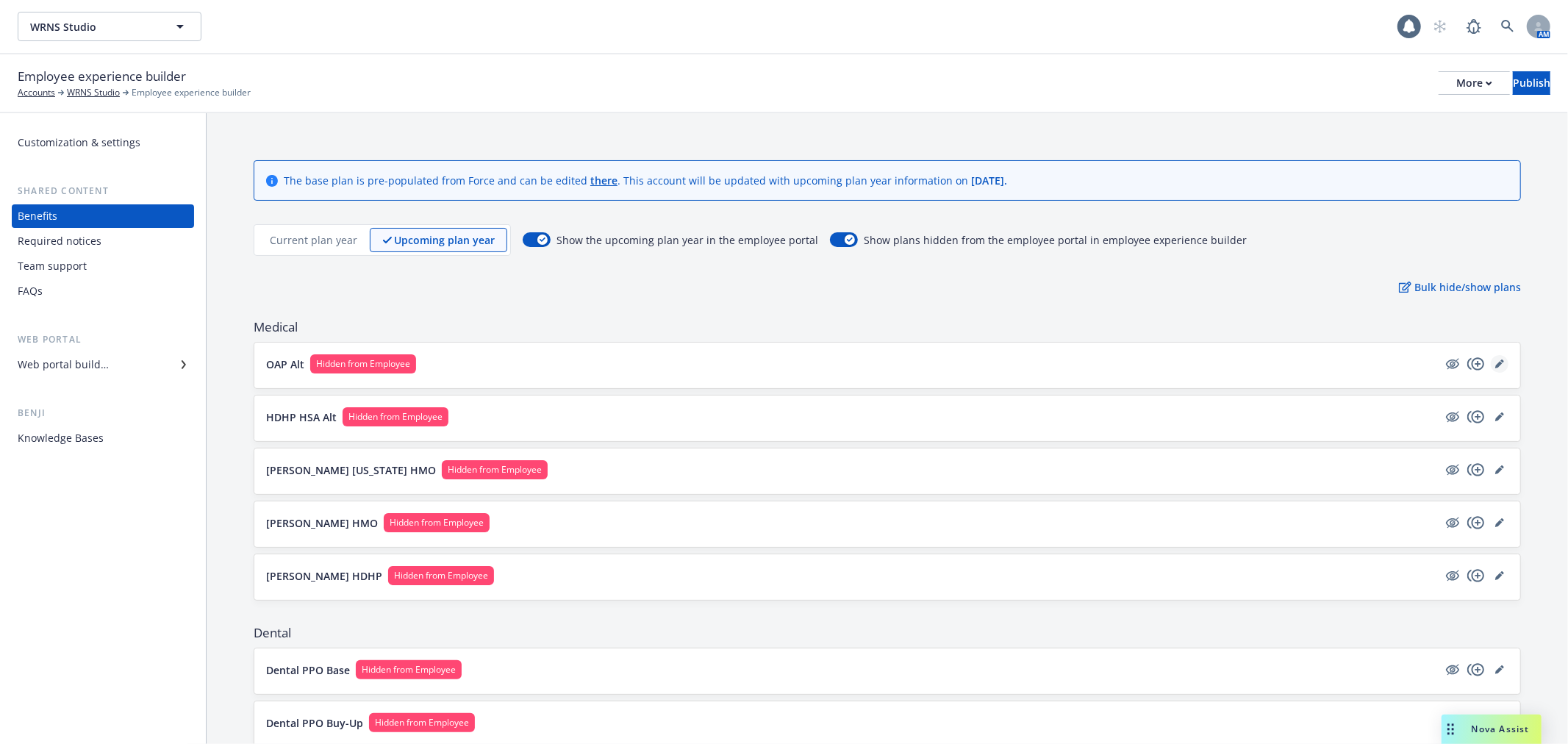
click at [1495, 363] on icon "editPencil" at bounding box center [1499, 364] width 9 height 9
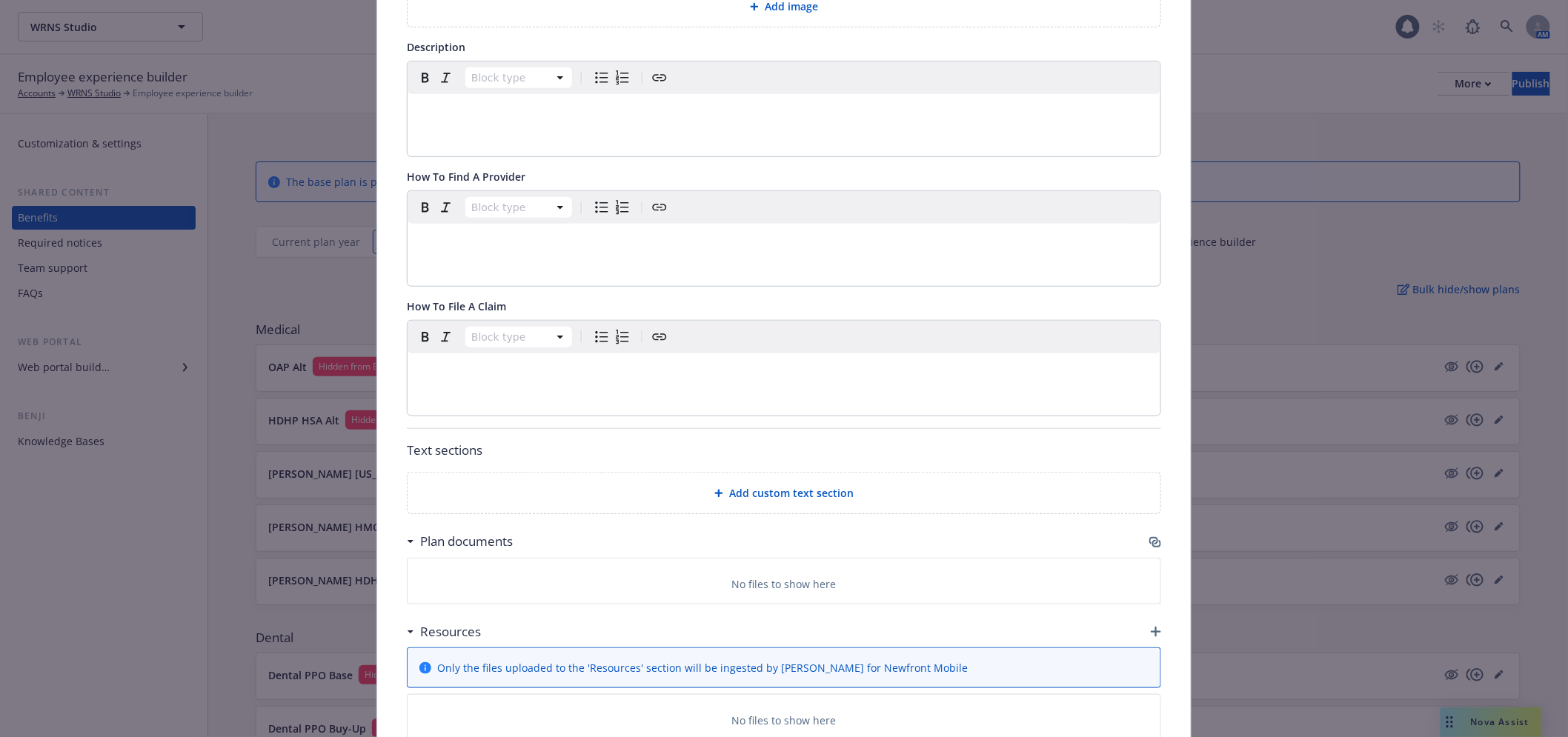
scroll to position [373, 0]
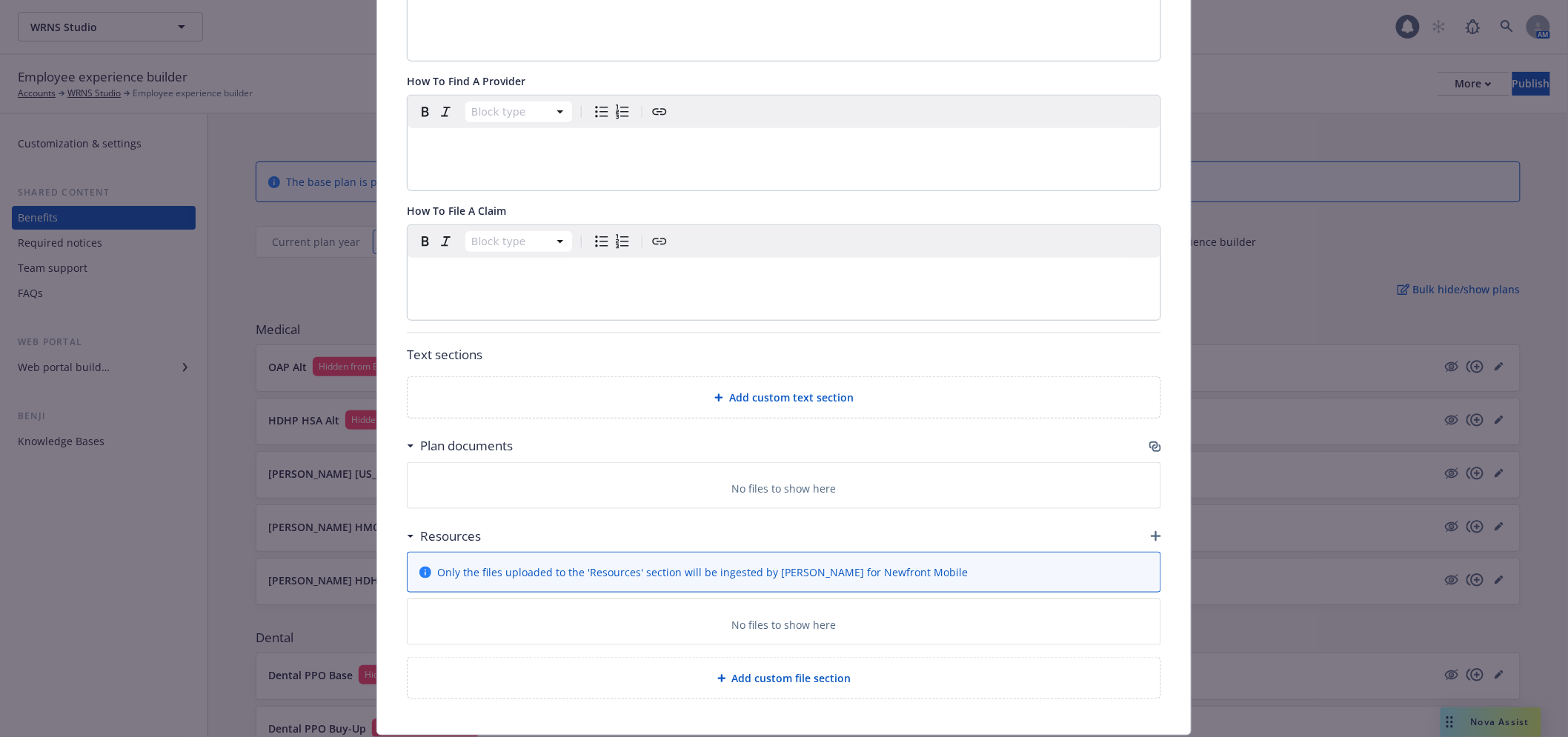
click at [1150, 445] on icon "button" at bounding box center [1156, 447] width 12 height 12
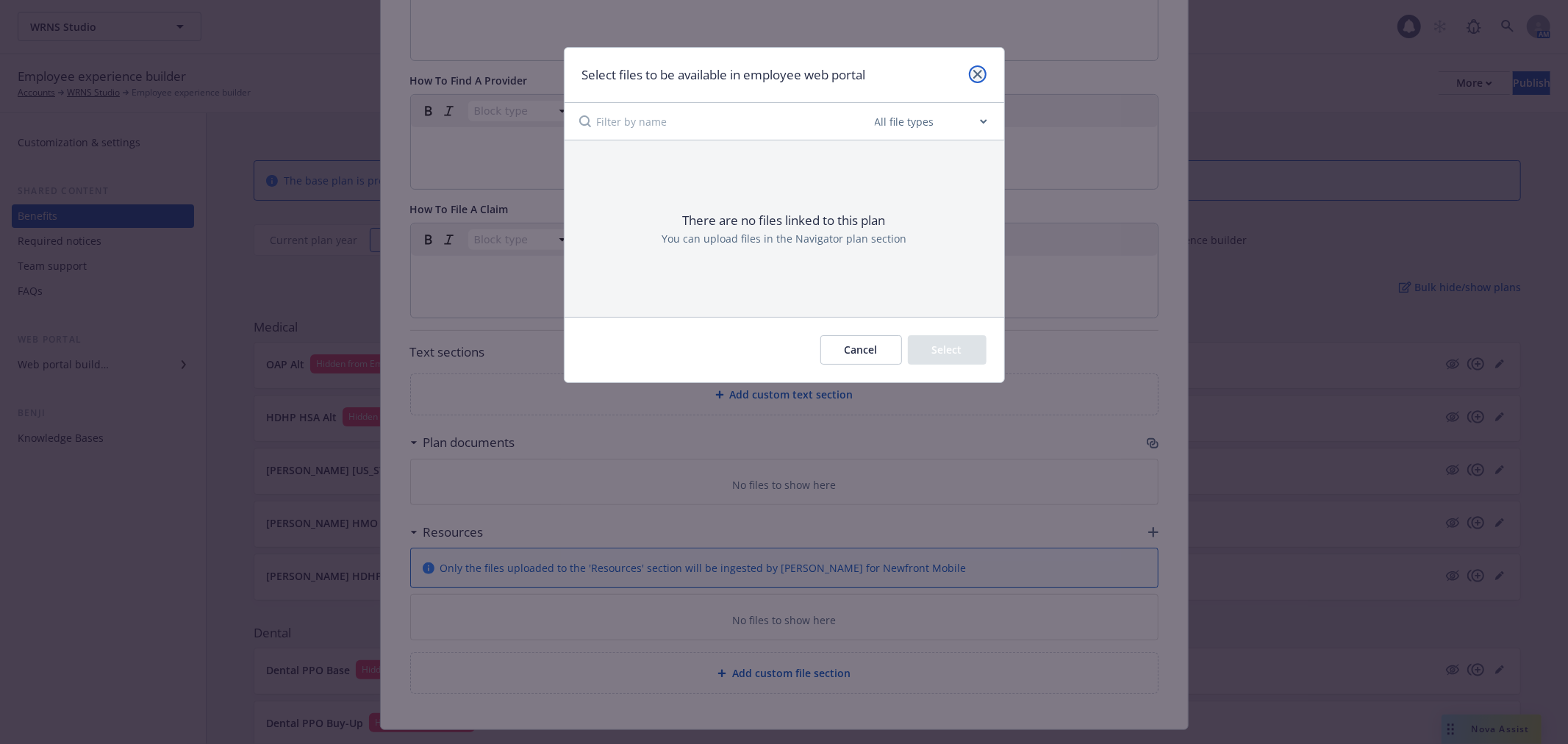
click at [980, 70] on icon "close" at bounding box center [977, 74] width 9 height 9
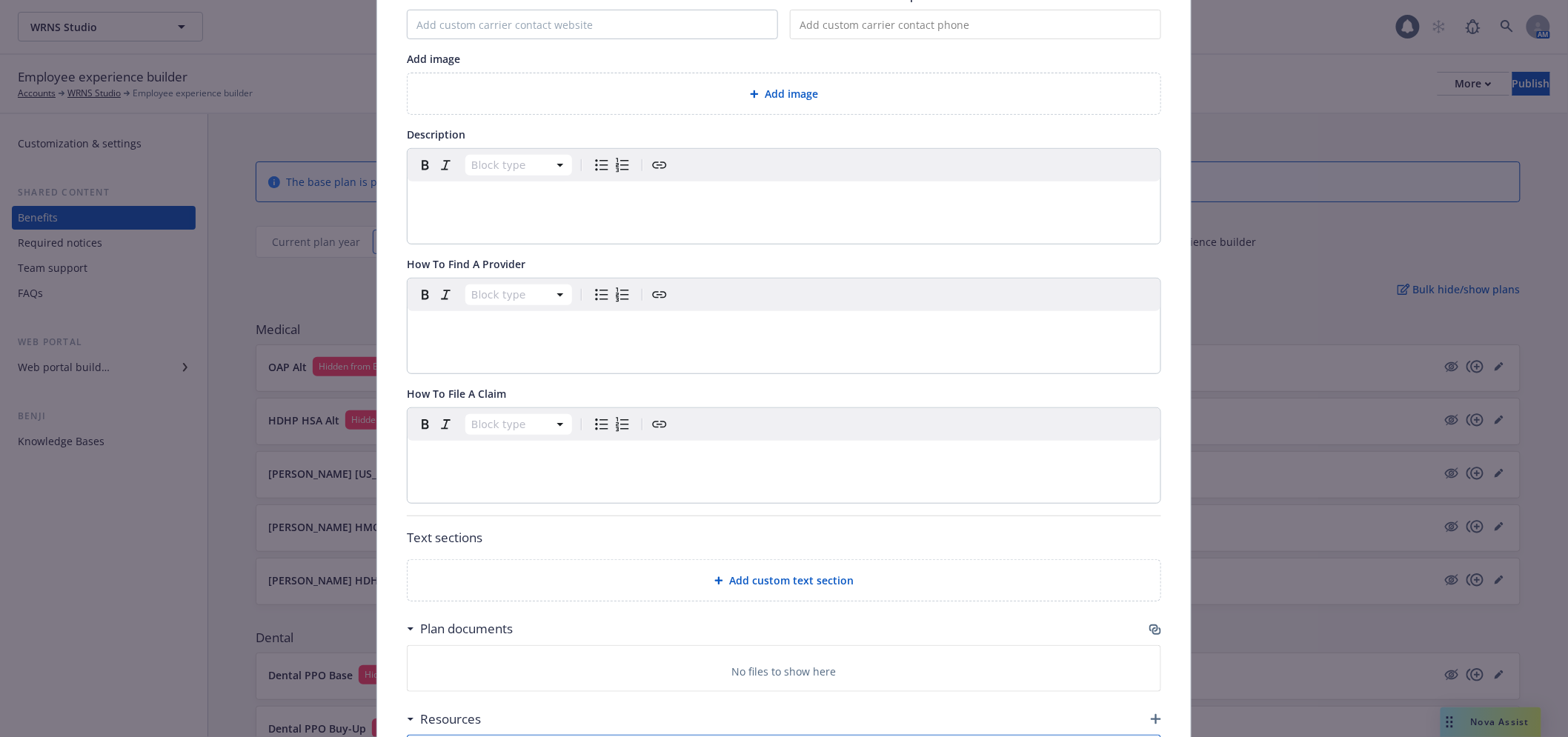
scroll to position [45, 0]
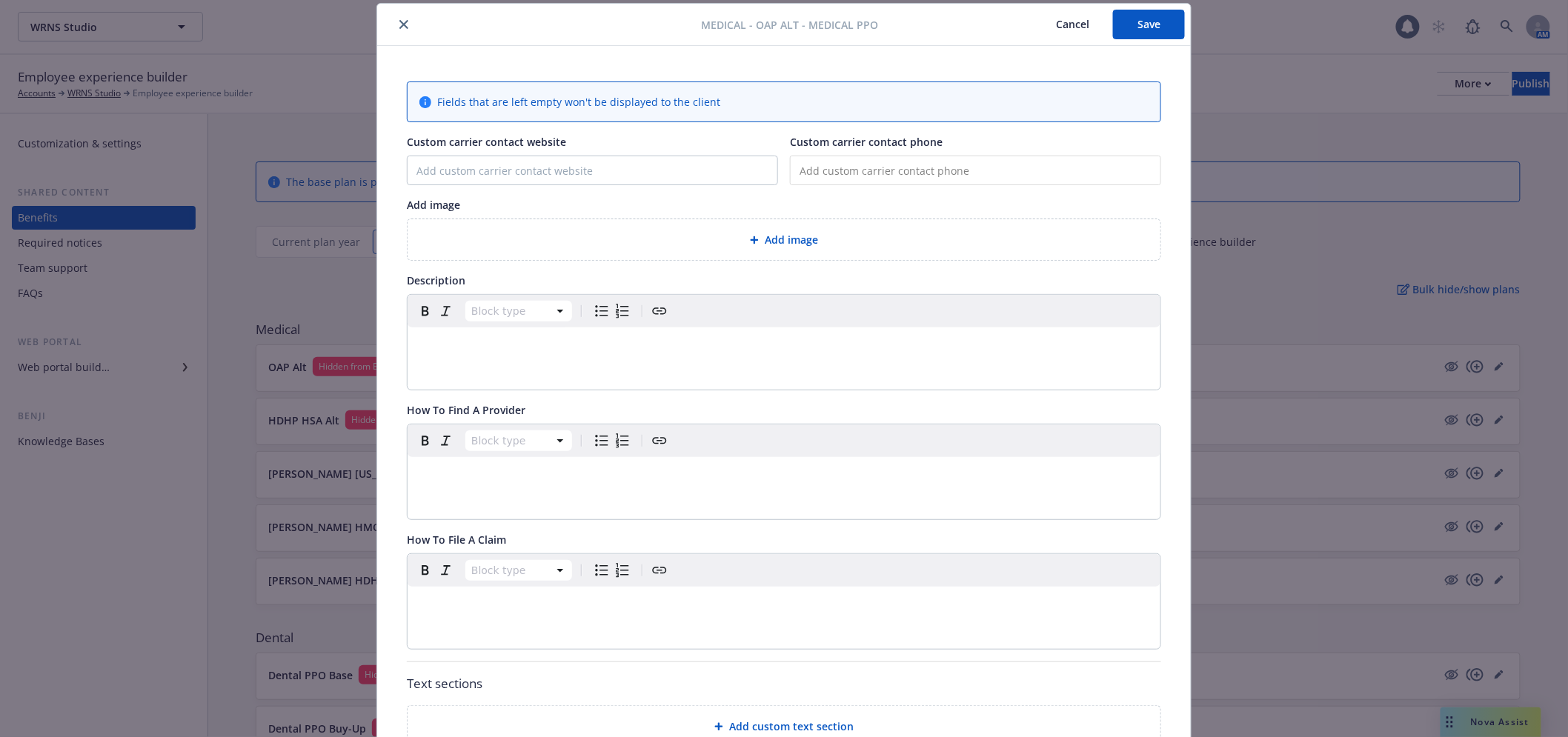
click at [260, 124] on div "Medical - OAP Alt - Medical PPO Cancel Save Fields that are left empty won't be…" at bounding box center [784, 368] width 1568 height 737
